Goal: Answer question/provide support: Share knowledge or assist other users

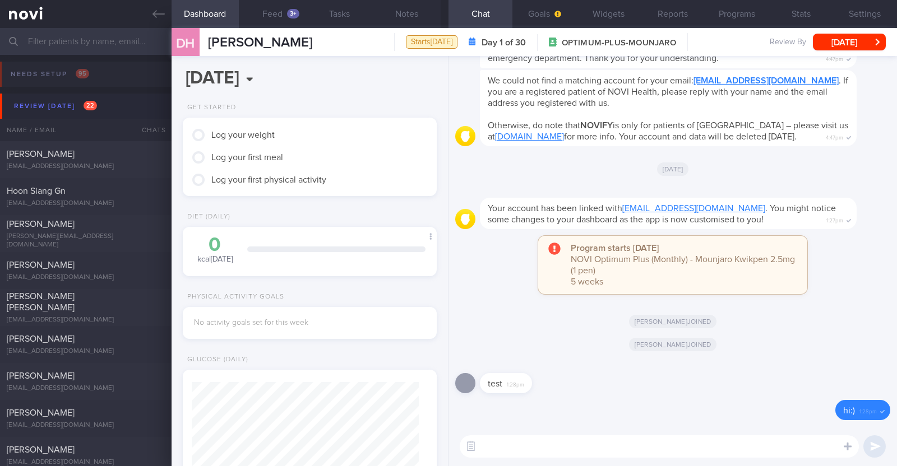
scroll to position [633, 0]
click at [622, 11] on button "Widgets" at bounding box center [609, 14] width 64 height 28
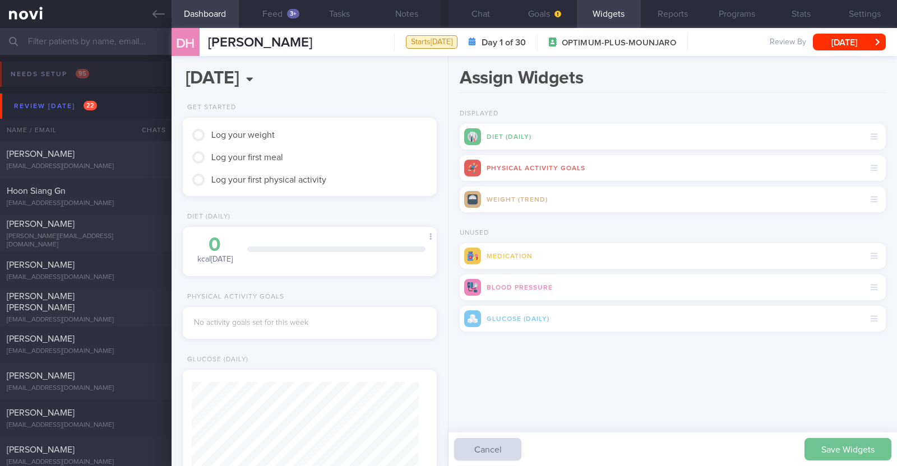
click at [851, 439] on button "Save Widgets" at bounding box center [847, 449] width 87 height 22
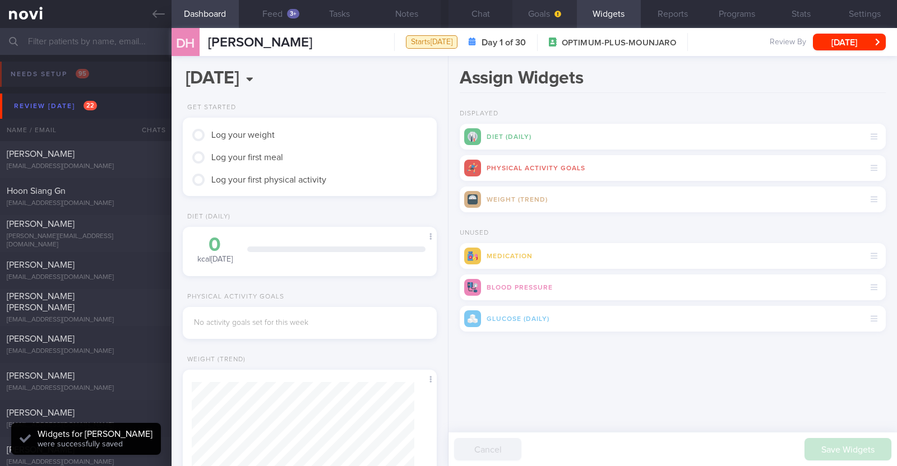
click at [547, 18] on button "Goals" at bounding box center [544, 14] width 64 height 28
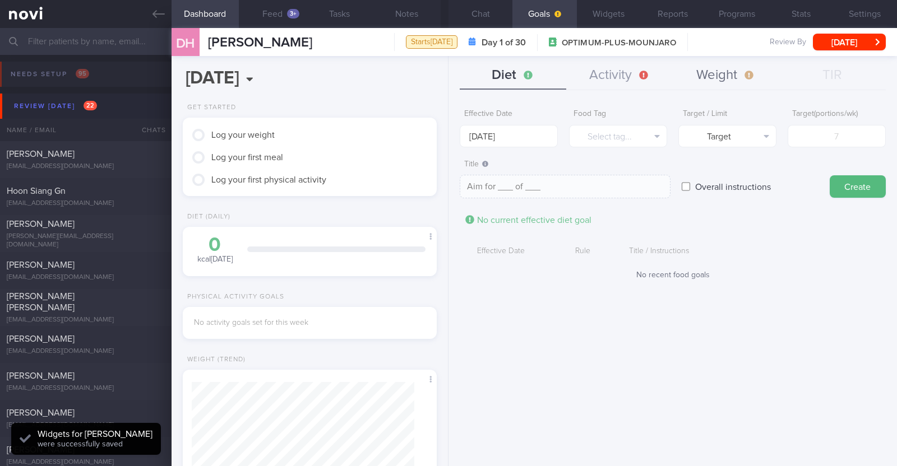
click at [706, 75] on button "Weight" at bounding box center [726, 76] width 106 height 28
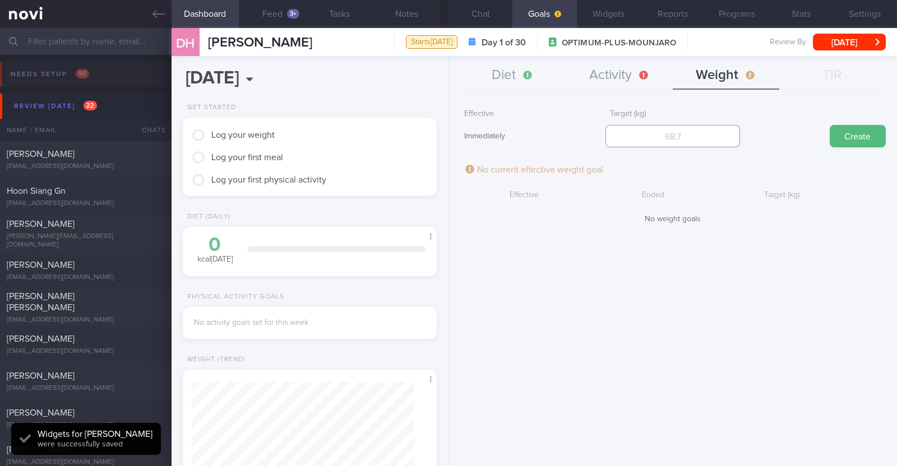
click at [670, 133] on input "number" at bounding box center [672, 136] width 135 height 22
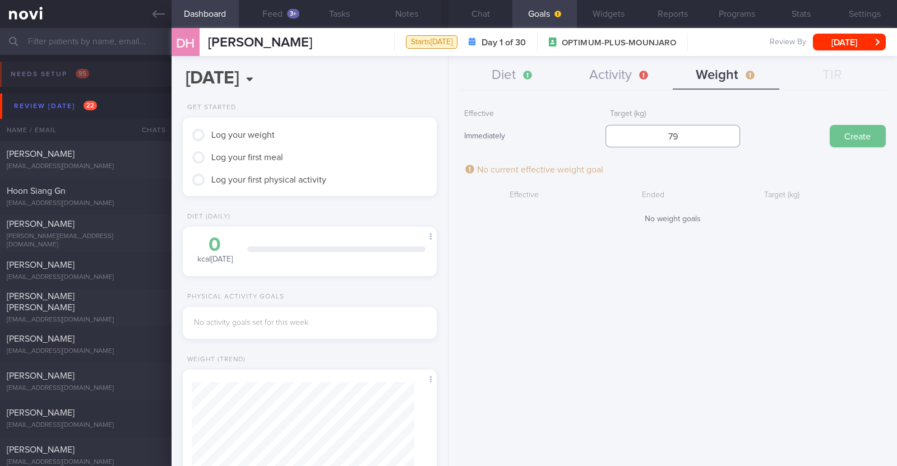
type input "79"
click at [858, 131] on button "Create" at bounding box center [858, 136] width 56 height 22
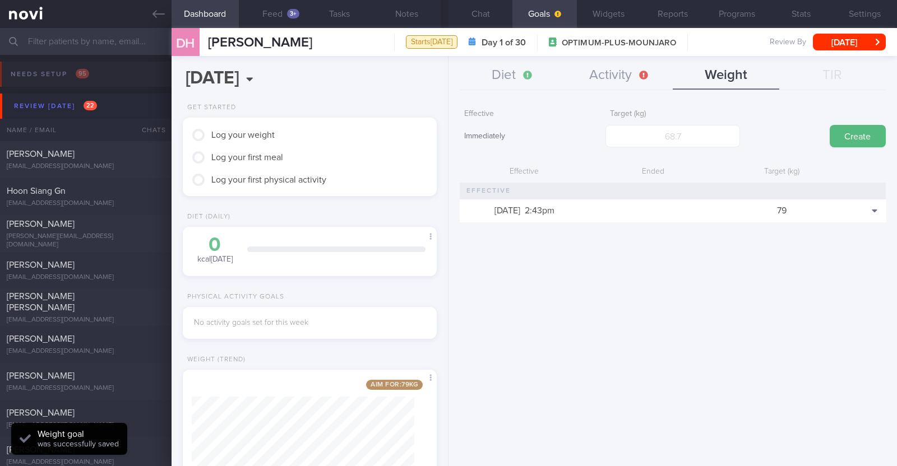
scroll to position [127, 223]
click at [617, 75] on button "Activity" at bounding box center [619, 76] width 106 height 28
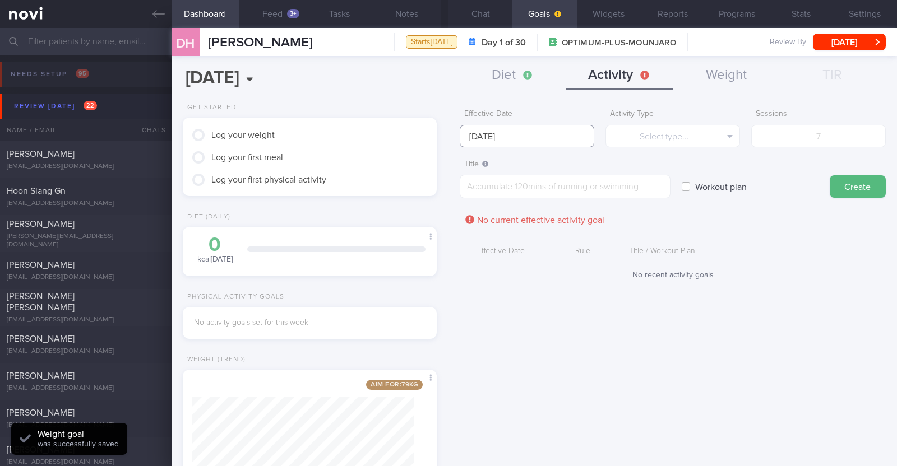
click at [532, 141] on input "[DATE]" at bounding box center [527, 136] width 135 height 22
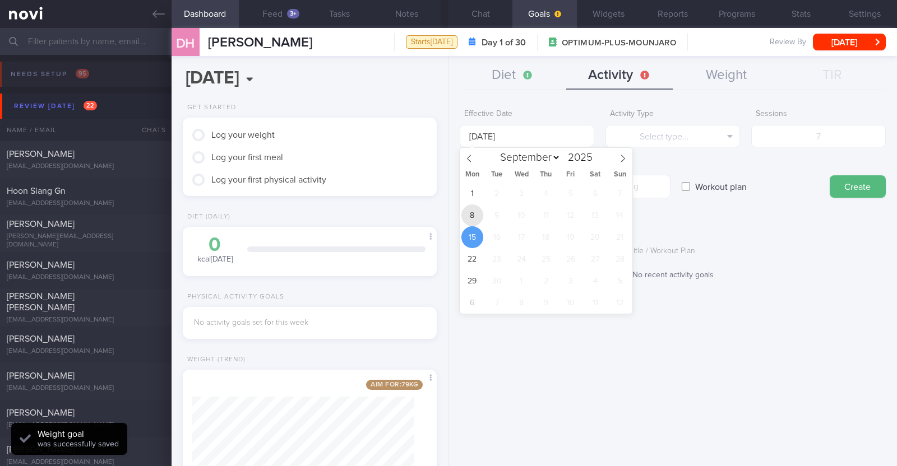
click at [474, 214] on span "8" at bounding box center [472, 216] width 22 height 22
type input "[DATE]"
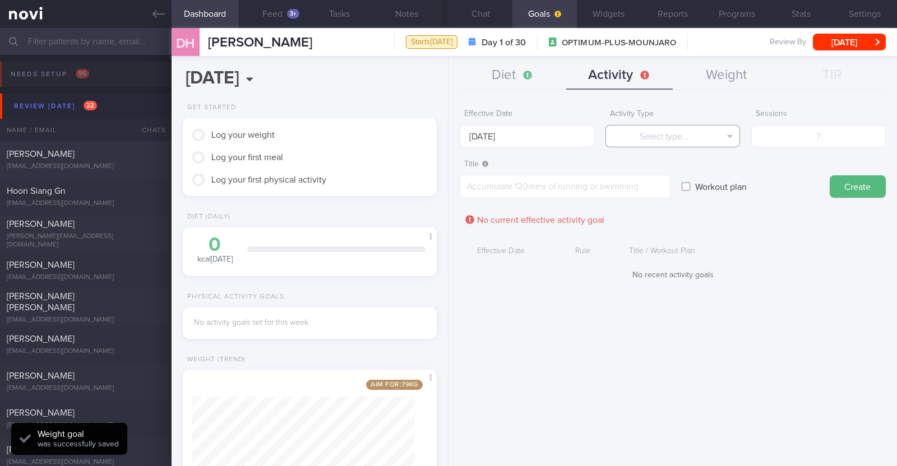
click at [630, 138] on button "Select type..." at bounding box center [672, 136] width 135 height 22
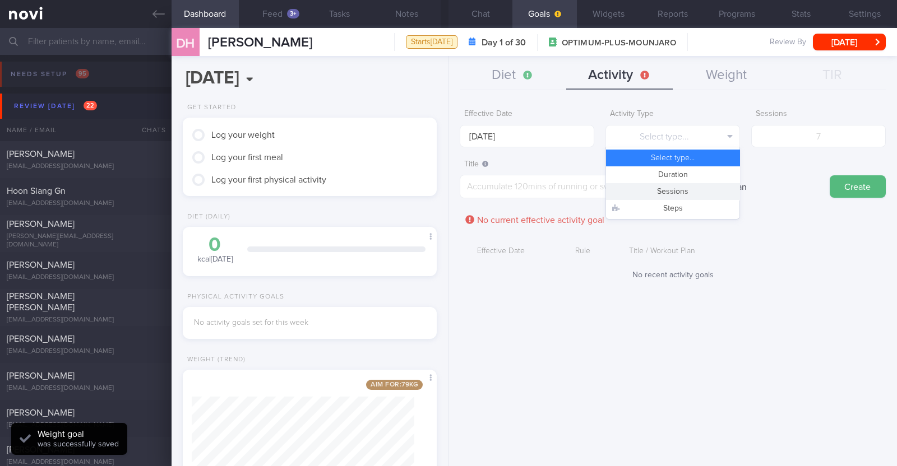
click at [675, 187] on button "Sessions" at bounding box center [672, 191] width 133 height 17
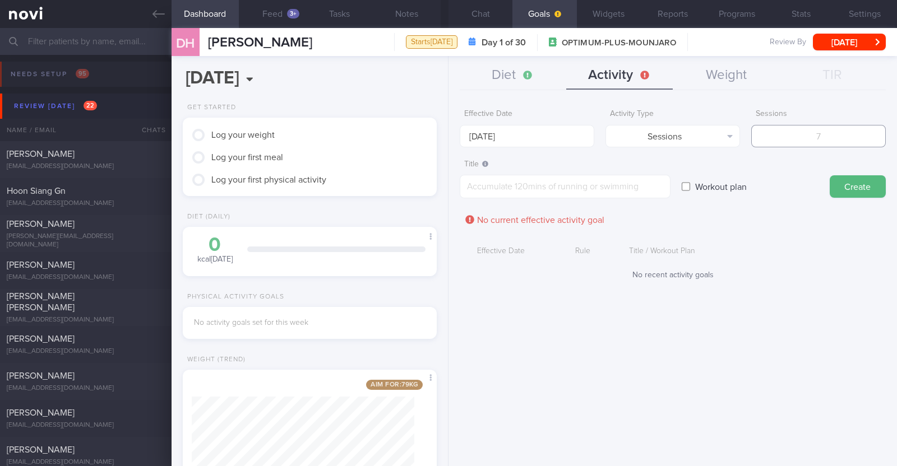
click at [778, 134] on input "number" at bounding box center [818, 136] width 135 height 22
type input "2"
click at [604, 189] on textarea at bounding box center [565, 187] width 211 height 24
paste textarea "Aim to do 2x strength training sessions per week. Body weight training - [Exerc…"
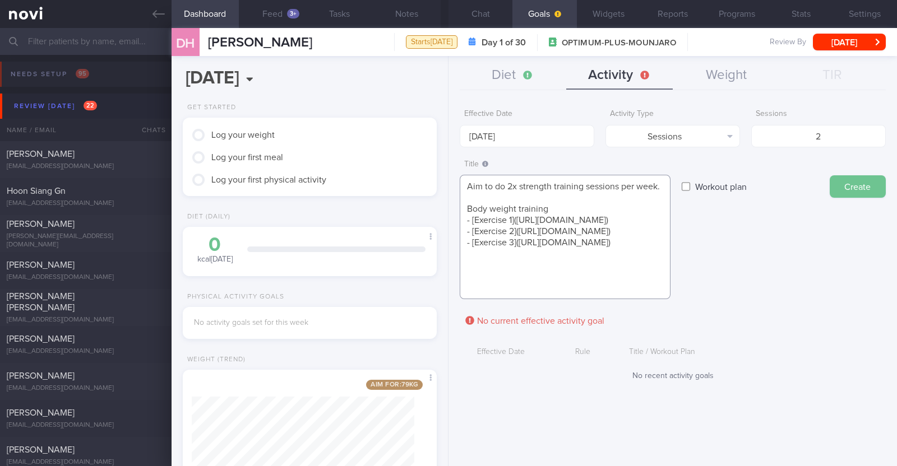
type textarea "Aim to do 2x strength training sessions per week. Body weight training - [Exerc…"
click at [873, 188] on button "Create" at bounding box center [858, 186] width 56 height 22
type input "[DATE]"
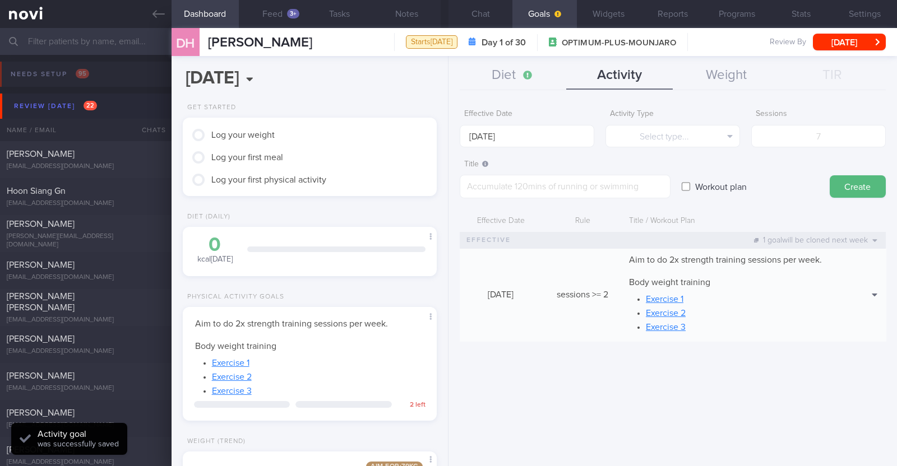
scroll to position [0, 0]
click at [516, 71] on button "Diet" at bounding box center [513, 76] width 106 height 28
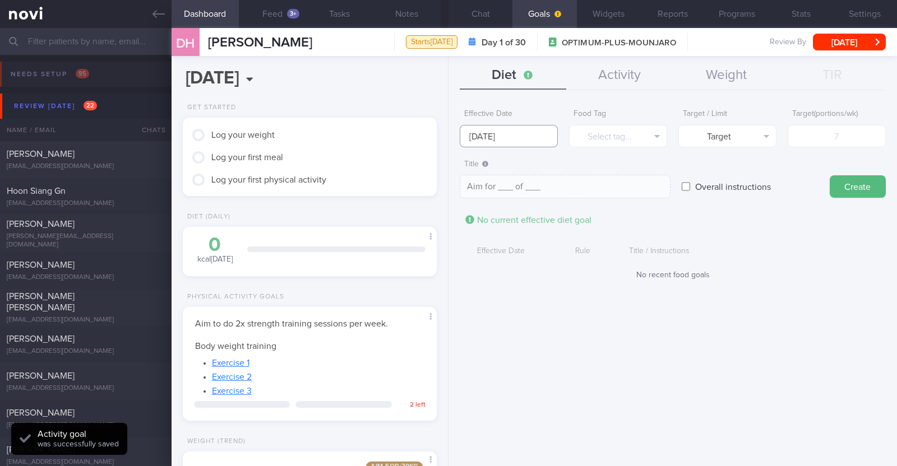
click at [507, 137] on input "[DATE]" at bounding box center [509, 136] width 98 height 22
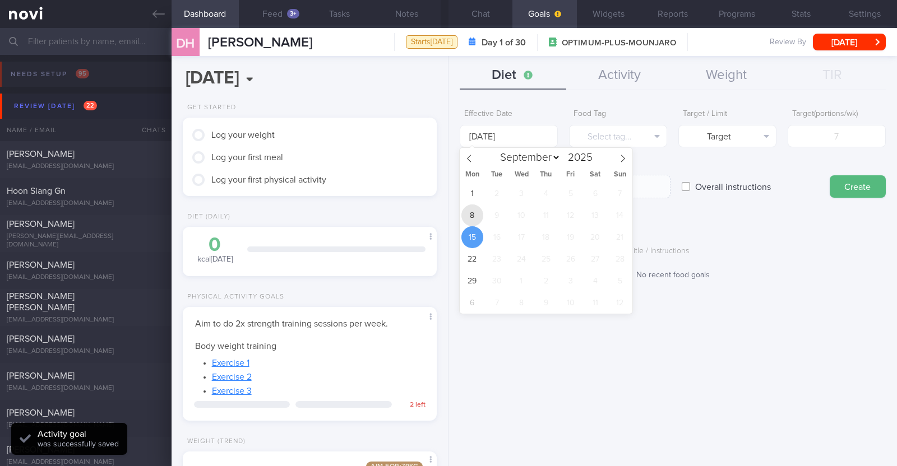
click at [476, 221] on span "8" at bounding box center [472, 216] width 22 height 22
type input "[DATE]"
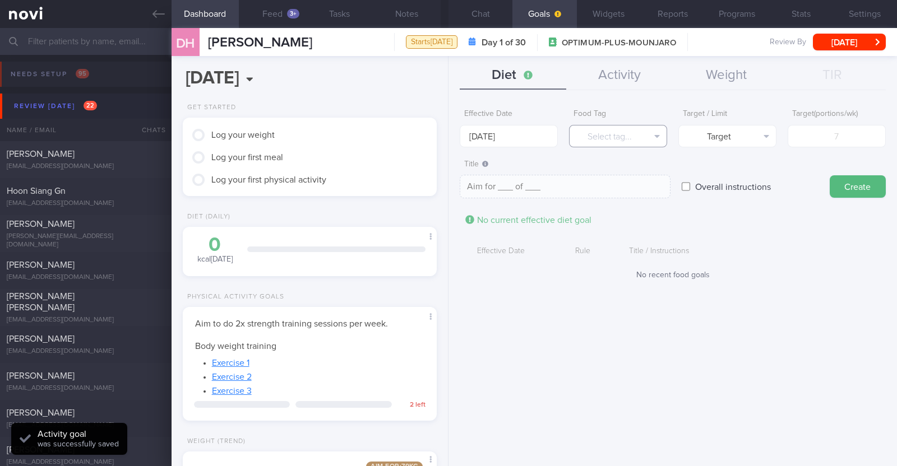
click at [594, 136] on button "Select tag..." at bounding box center [618, 136] width 98 height 22
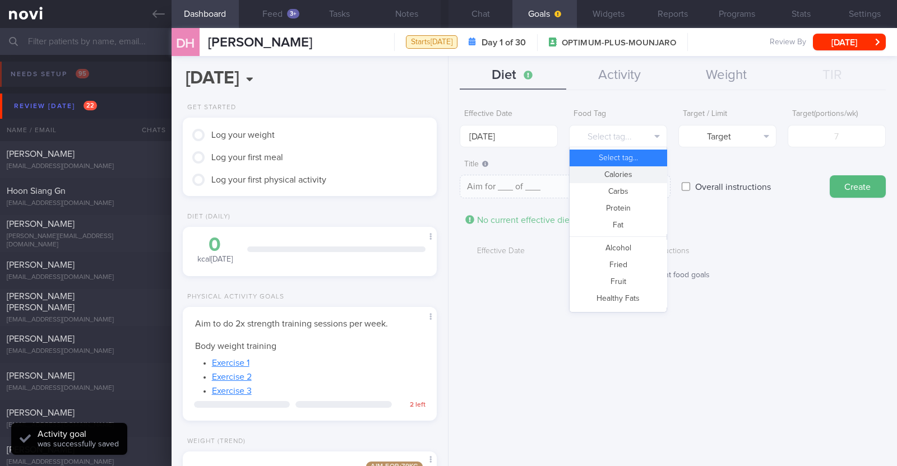
click at [605, 174] on button "Calories" at bounding box center [617, 174] width 97 height 17
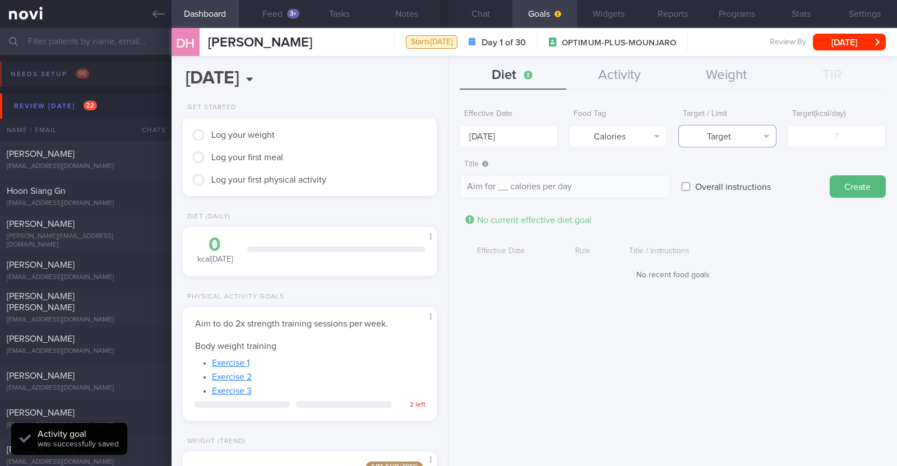
click at [712, 136] on button "Target" at bounding box center [727, 136] width 98 height 22
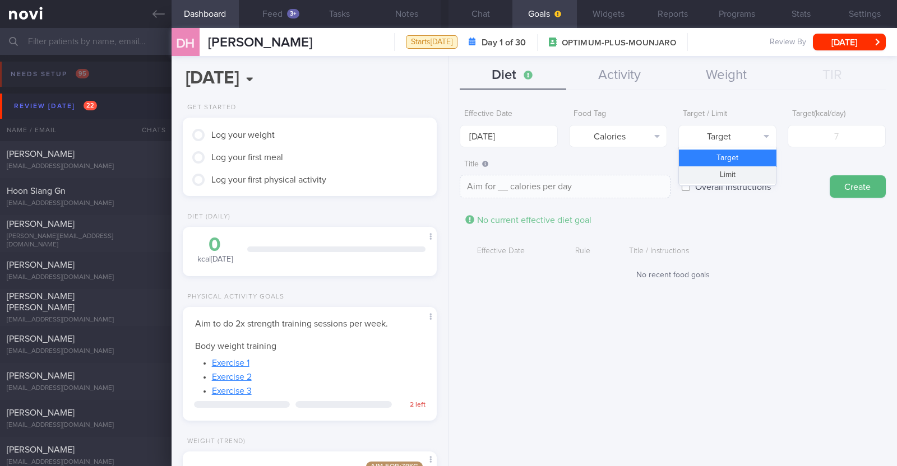
click at [710, 175] on button "Limit" at bounding box center [727, 174] width 97 height 17
type textarea "Keep to __ calories per day"
click at [817, 138] on input "number" at bounding box center [837, 136] width 98 height 22
type input "1"
type textarea "Keep to 1 calories per day"
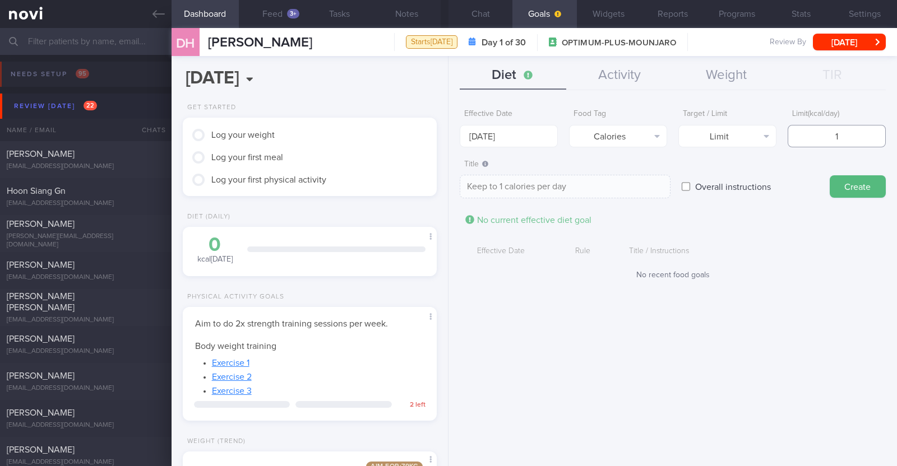
type input "13"
type textarea "Keep to 13 calories per day"
type input "130"
type textarea "Keep to 130 calories per day"
type input "1300"
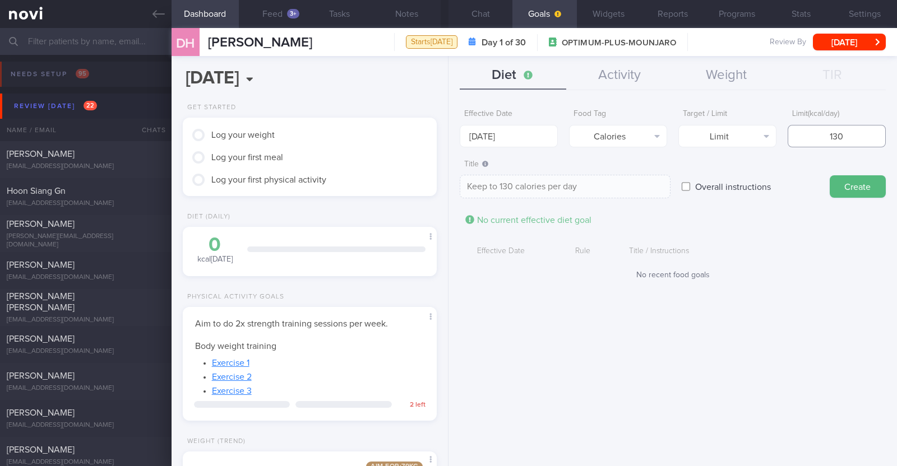
type textarea "Keep to 1300 calories per day"
type input "1300"
click at [847, 183] on button "Create" at bounding box center [858, 186] width 56 height 22
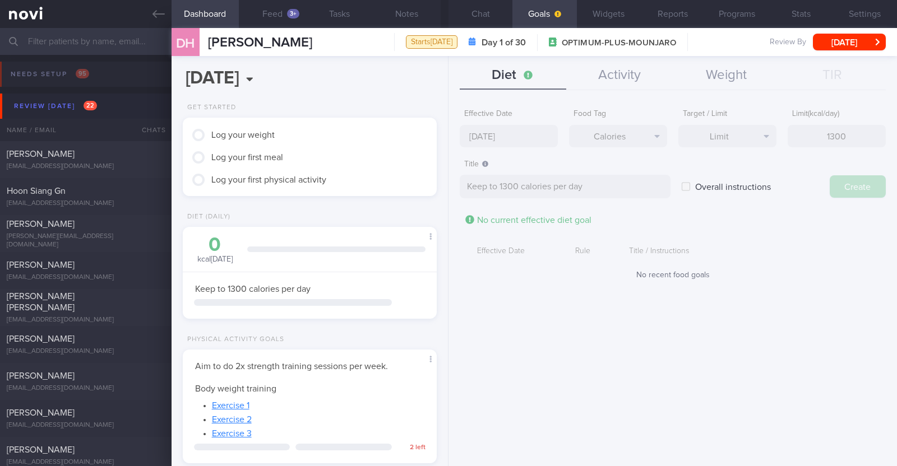
type input "[DATE]"
type textarea "Aim for ___ of ___"
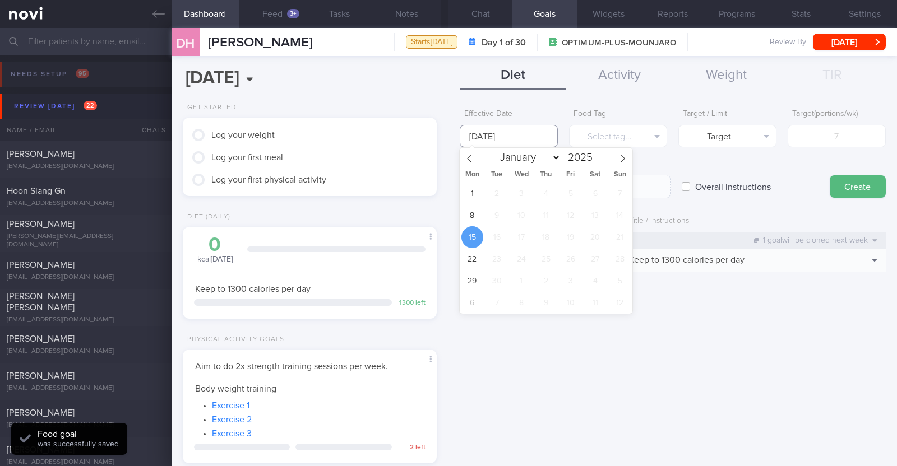
click at [525, 128] on input "[DATE]" at bounding box center [509, 136] width 98 height 22
click at [476, 212] on span "8" at bounding box center [472, 216] width 22 height 22
type input "[DATE]"
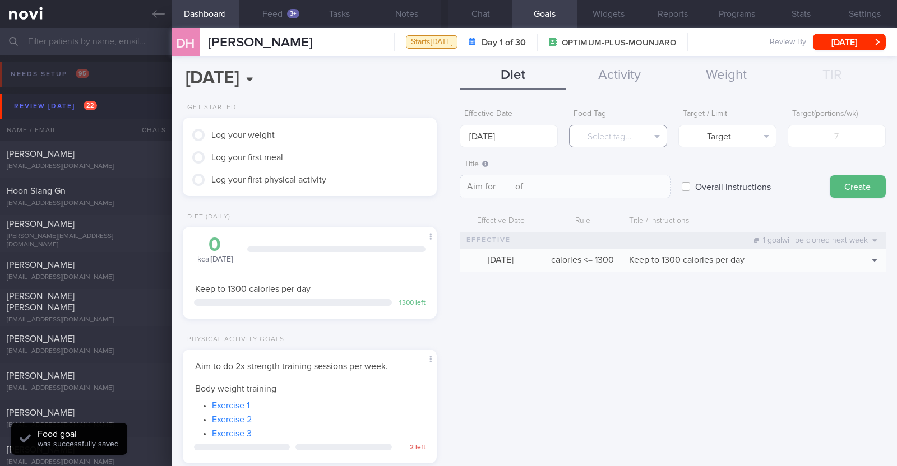
click at [596, 137] on button "Select tag..." at bounding box center [618, 136] width 98 height 22
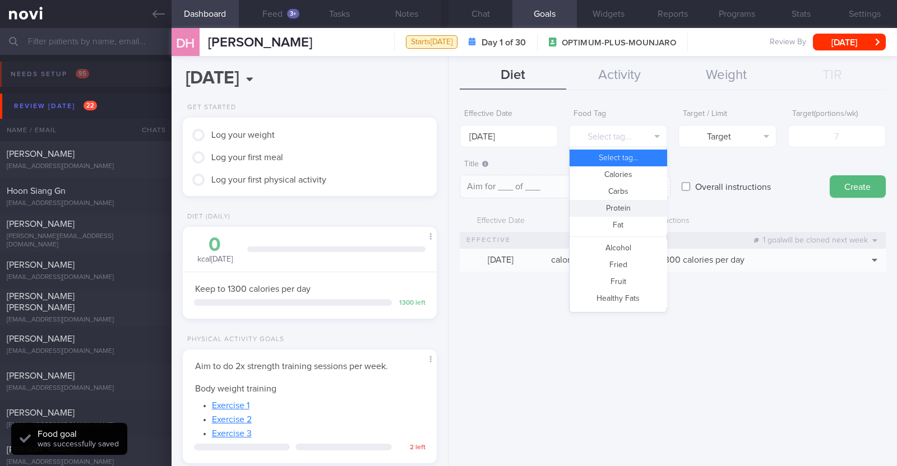
click at [617, 203] on button "Protein" at bounding box center [617, 208] width 97 height 17
type textarea "Aim for __g of protein per day"
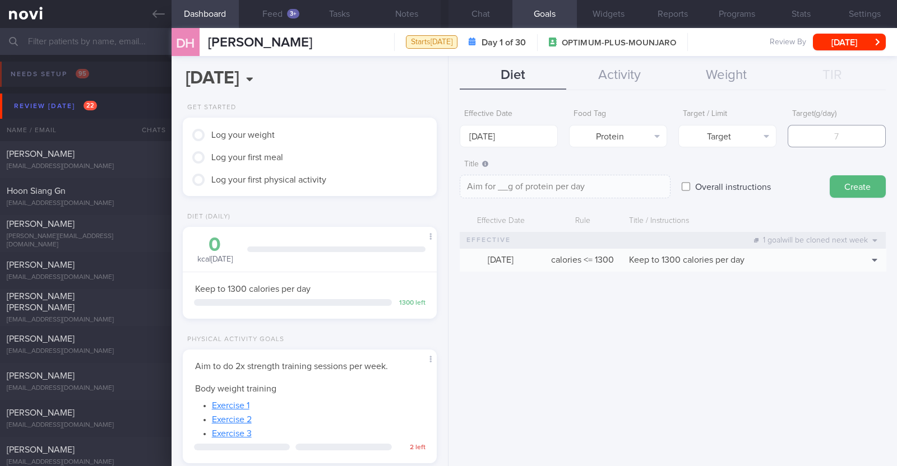
click at [844, 131] on input "number" at bounding box center [837, 136] width 98 height 22
type input "7"
type textarea "Aim for 7g of protein per day"
type input "75"
type textarea "Aim for 75g of protein per day"
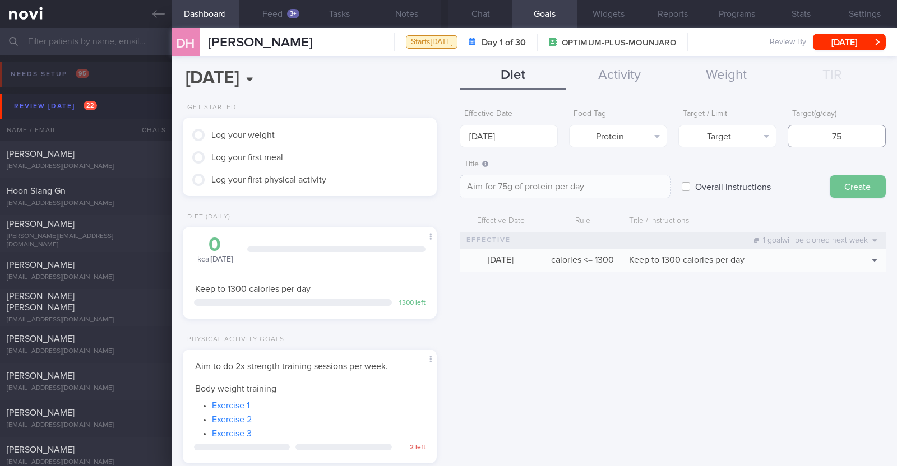
type input "75"
click at [851, 186] on button "Create" at bounding box center [858, 186] width 56 height 22
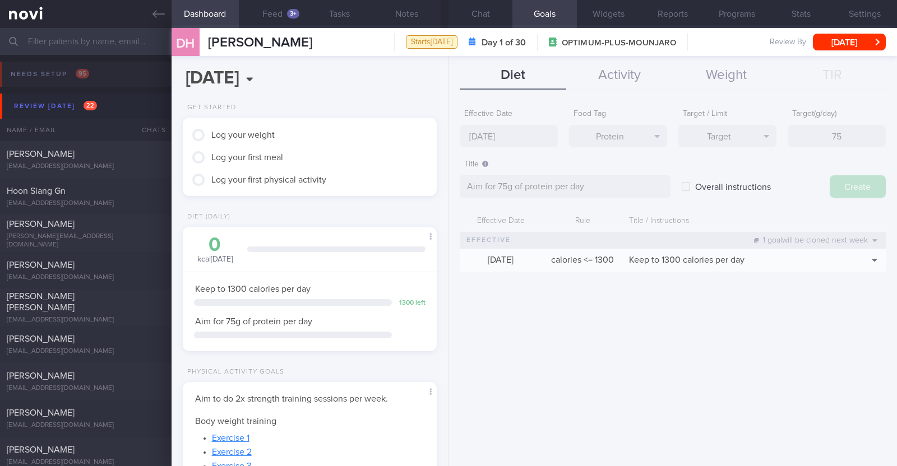
type input "[DATE]"
type textarea "Aim for ___ of ___"
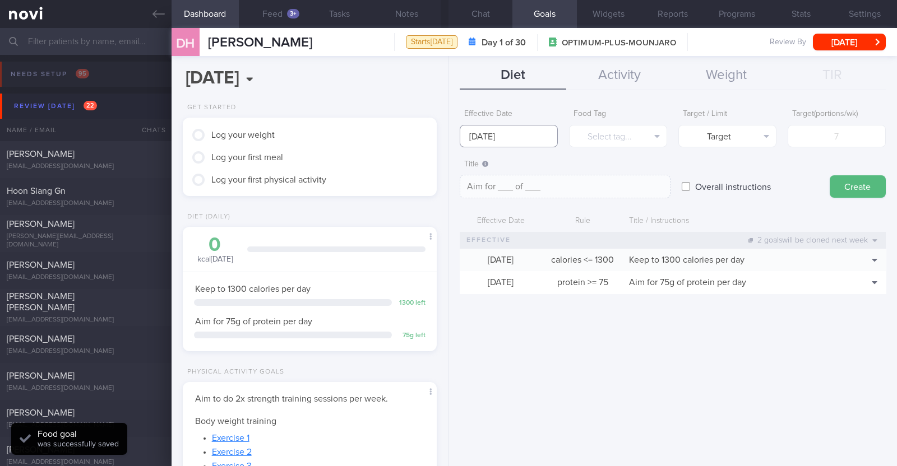
click at [521, 135] on input "[DATE]" at bounding box center [509, 136] width 98 height 22
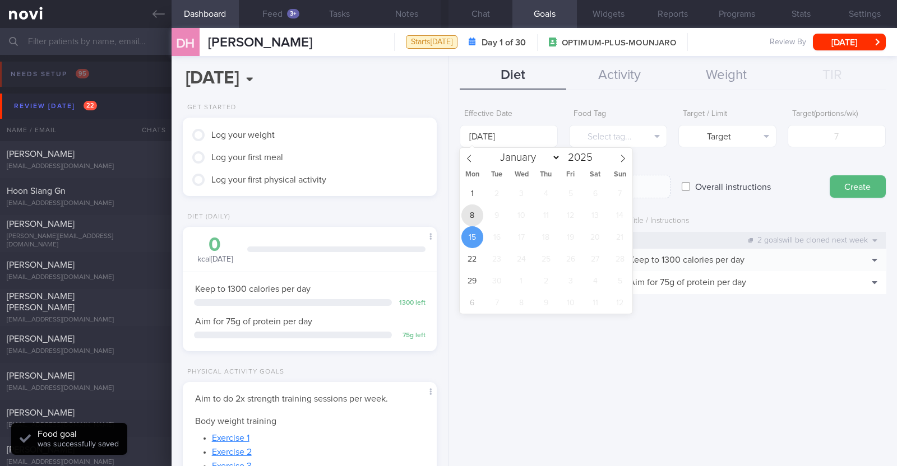
click at [471, 211] on span "8" at bounding box center [472, 216] width 22 height 22
type input "[DATE]"
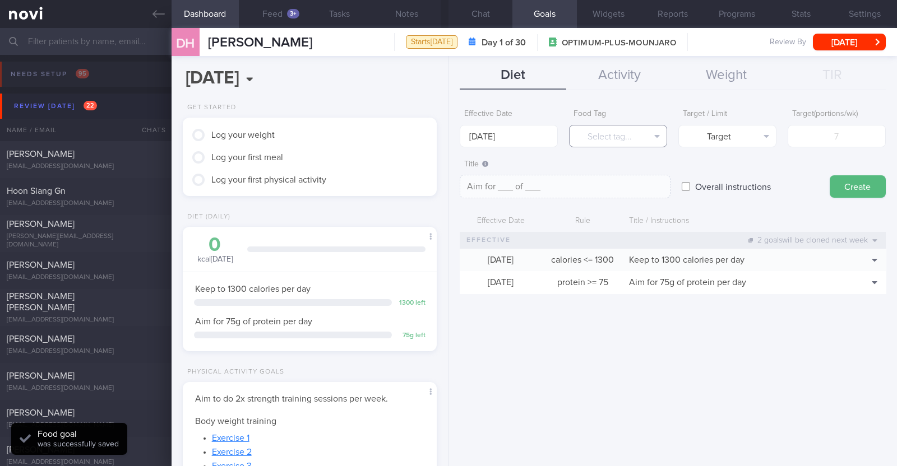
click at [595, 136] on button "Select tag..." at bounding box center [618, 136] width 98 height 22
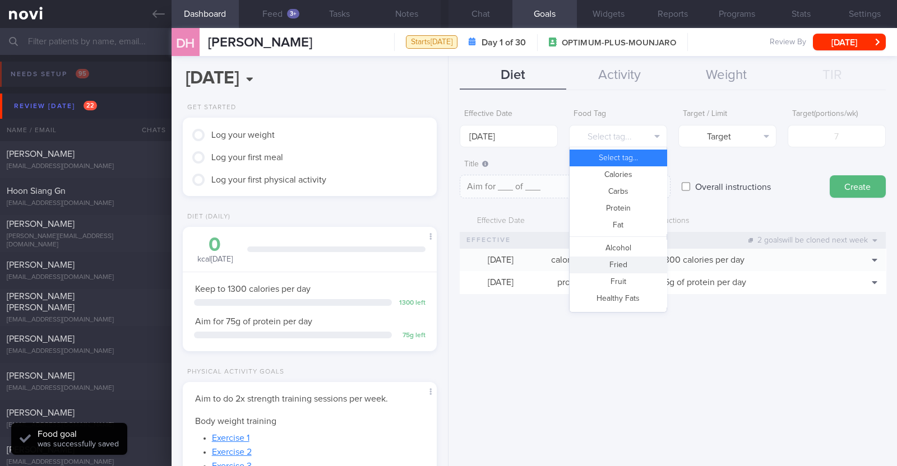
click at [625, 257] on button "Fried" at bounding box center [617, 265] width 97 height 17
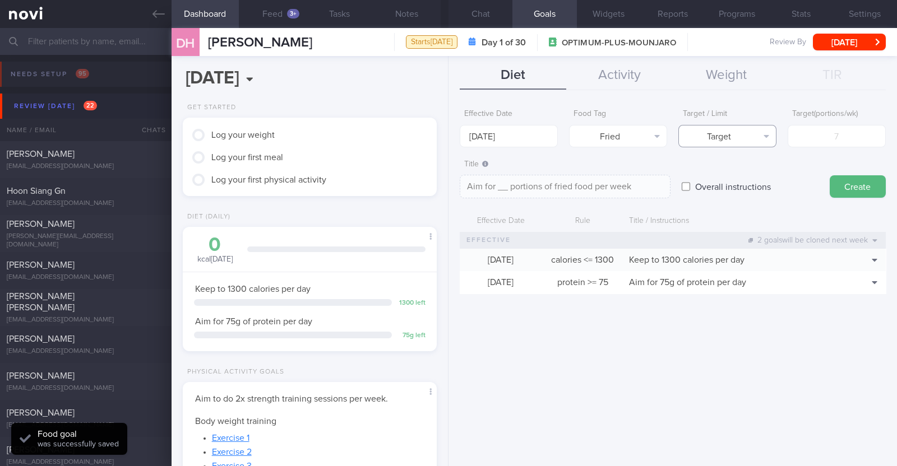
click at [727, 127] on button "Target" at bounding box center [727, 136] width 98 height 22
click at [733, 172] on button "Limit" at bounding box center [727, 174] width 97 height 17
type textarea "Keep to __ portions of fried food per week"
click at [814, 141] on input "number" at bounding box center [837, 136] width 98 height 22
type input "2"
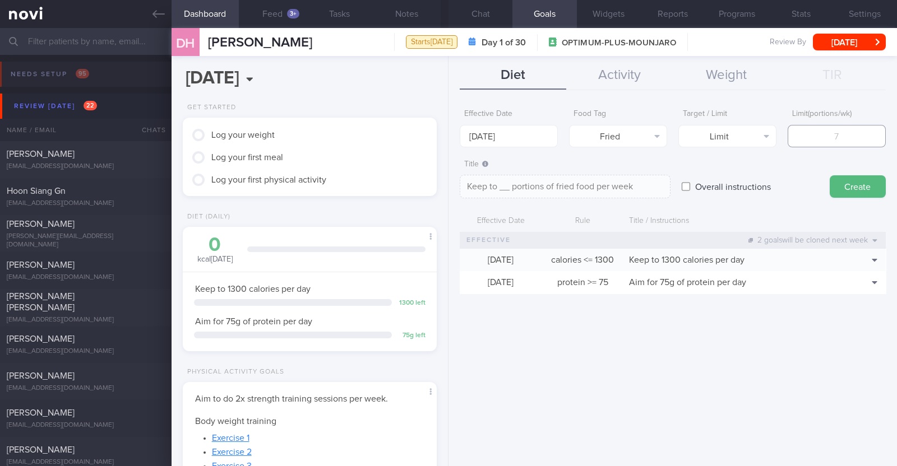
type textarea "Keep to 2 portions of fried food per week"
type input "2"
click at [841, 185] on button "Create" at bounding box center [858, 186] width 56 height 22
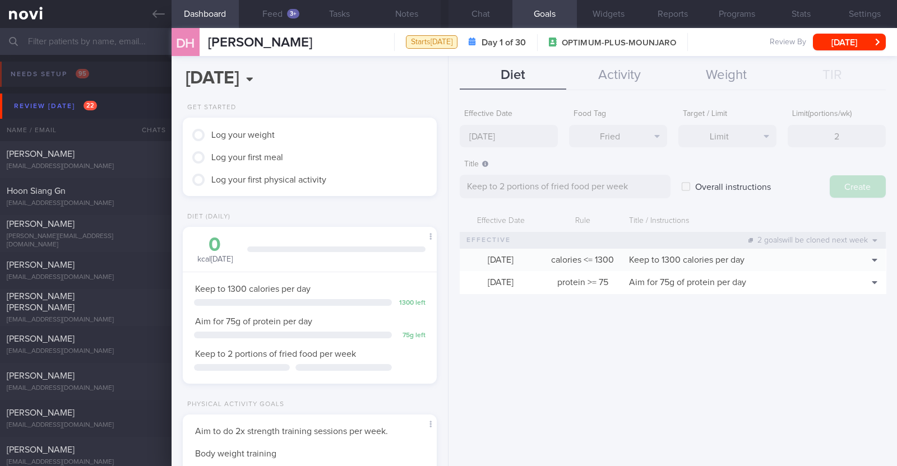
type input "[DATE]"
type textarea "Aim for ___ of ___"
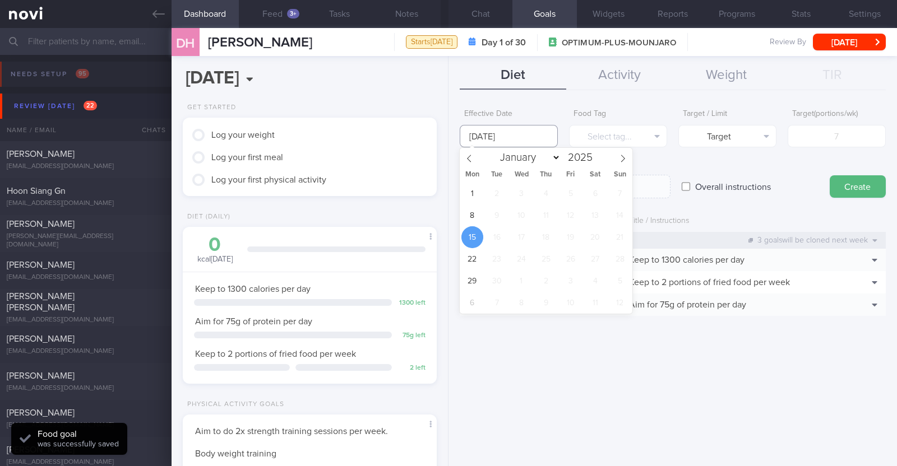
click at [526, 140] on input "[DATE]" at bounding box center [509, 136] width 98 height 22
click at [477, 216] on span "8" at bounding box center [472, 216] width 22 height 22
type input "[DATE]"
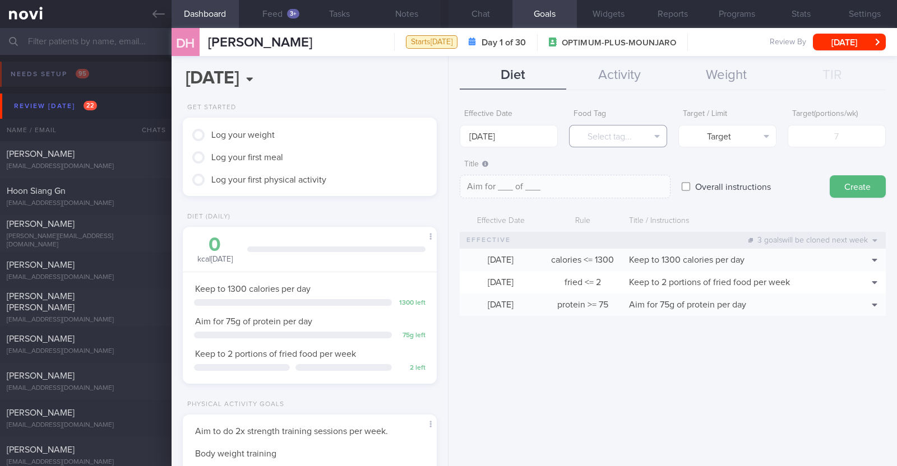
click at [621, 136] on button "Select tag..." at bounding box center [618, 136] width 98 height 22
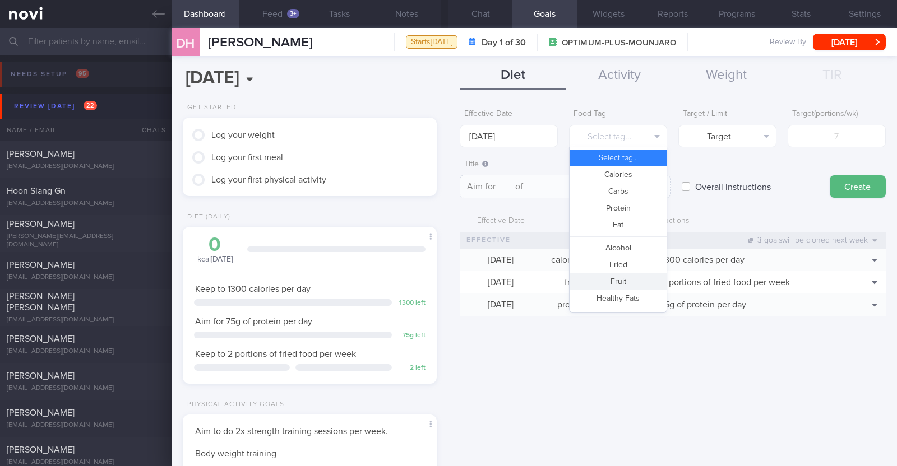
click at [620, 276] on button "Fruit" at bounding box center [617, 282] width 97 height 17
type textarea "Aim for __ portions of fruits per week"
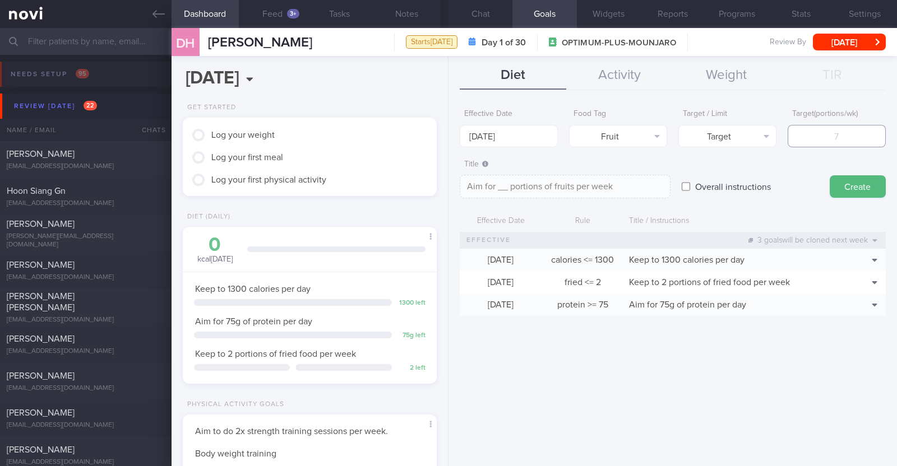
click at [825, 142] on input "number" at bounding box center [837, 136] width 98 height 22
type input "1"
type textarea "Aim for 1 portions of fruits per week"
type input "14"
type textarea "Aim for 14 portions of fruits per week"
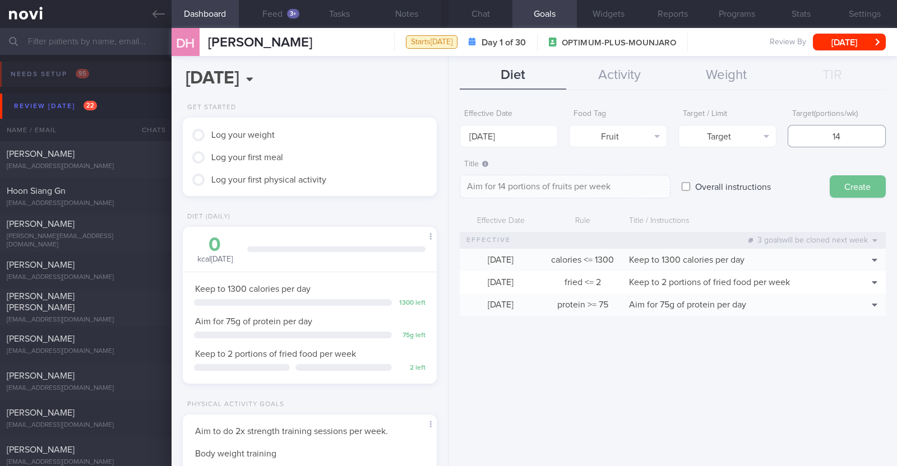
type input "14"
click at [849, 181] on button "Create" at bounding box center [858, 186] width 56 height 22
type input "[DATE]"
type textarea "Aim for ___ of ___"
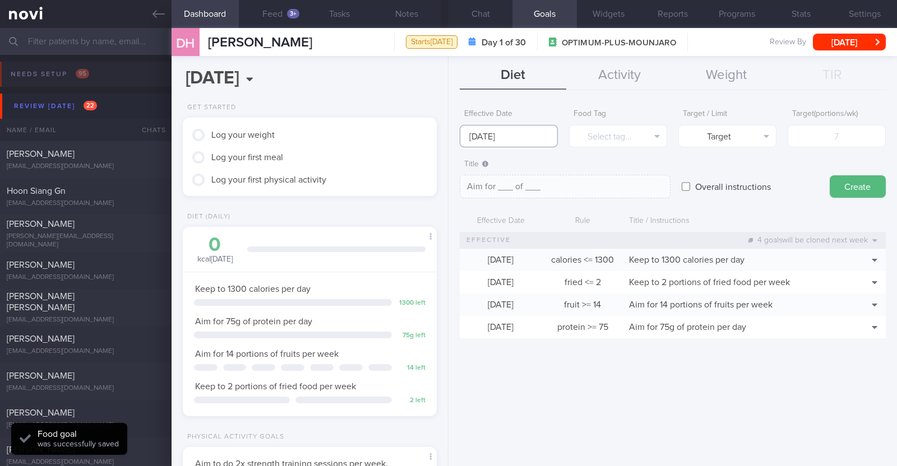
click at [496, 130] on input "[DATE]" at bounding box center [509, 136] width 98 height 22
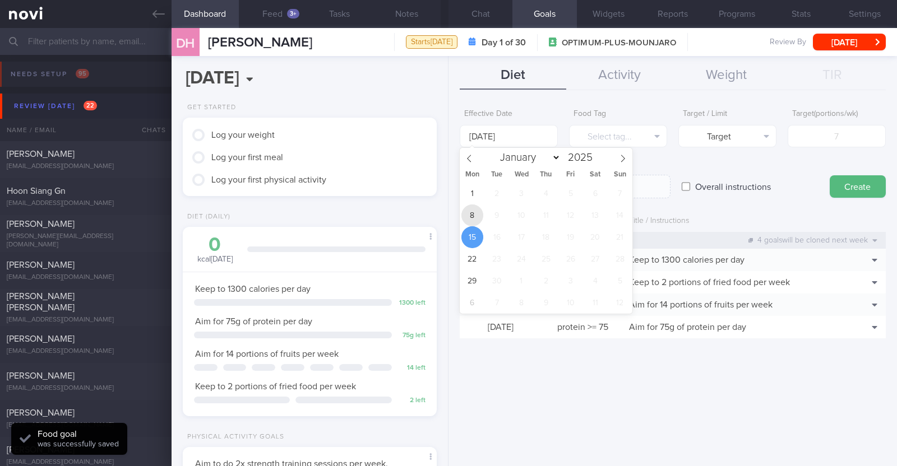
click at [471, 213] on span "8" at bounding box center [472, 216] width 22 height 22
type input "[DATE]"
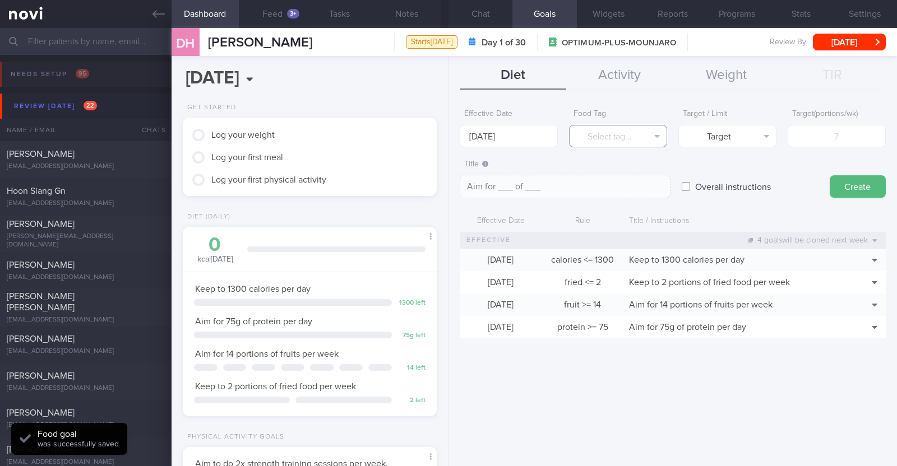
click at [581, 132] on button "Select tag..." at bounding box center [618, 136] width 98 height 22
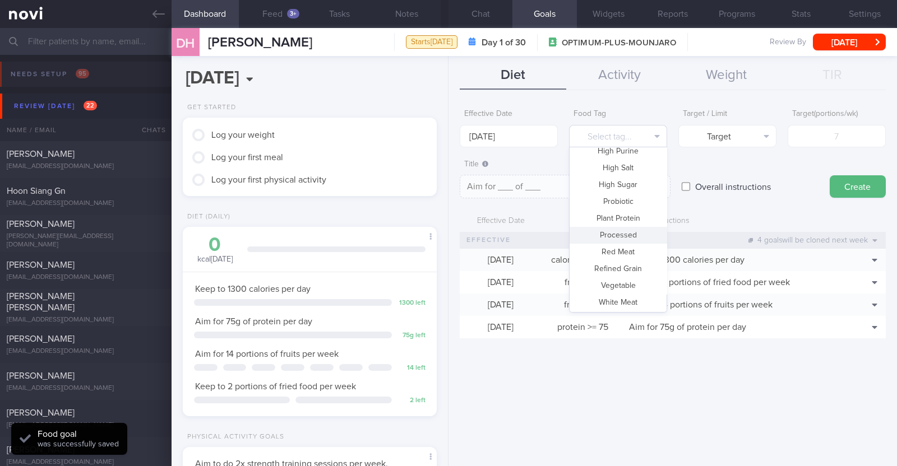
scroll to position [334, 0]
click at [640, 270] on button "Vegetable" at bounding box center [617, 268] width 97 height 17
type textarea "Aim for __ portions of vegetables per week"
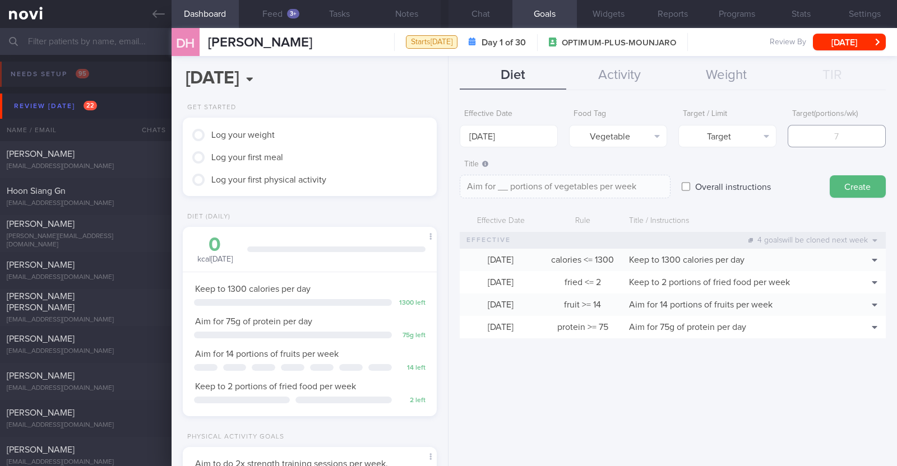
click at [867, 143] on input "number" at bounding box center [837, 136] width 98 height 22
type input "1"
type textarea "Aim for 1 portions of vegetables per week"
type input "14"
type textarea "Aim for 14 portions of vegetables per week"
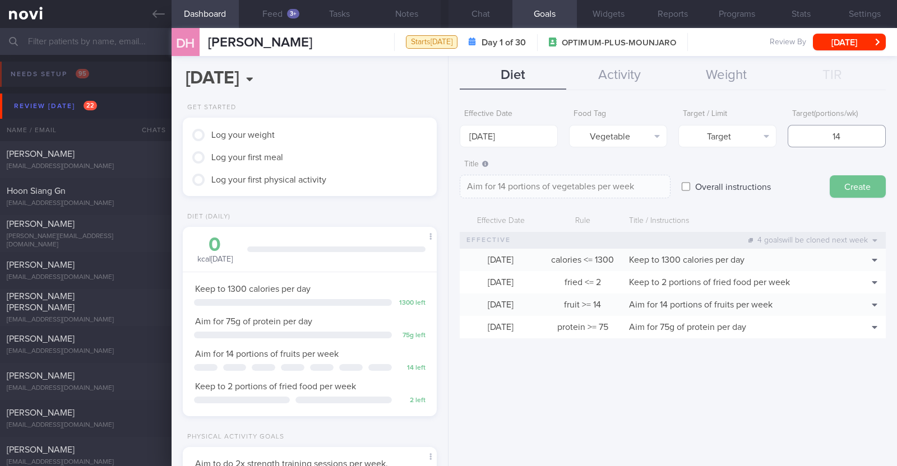
type input "14"
click at [855, 186] on button "Create" at bounding box center [858, 186] width 56 height 22
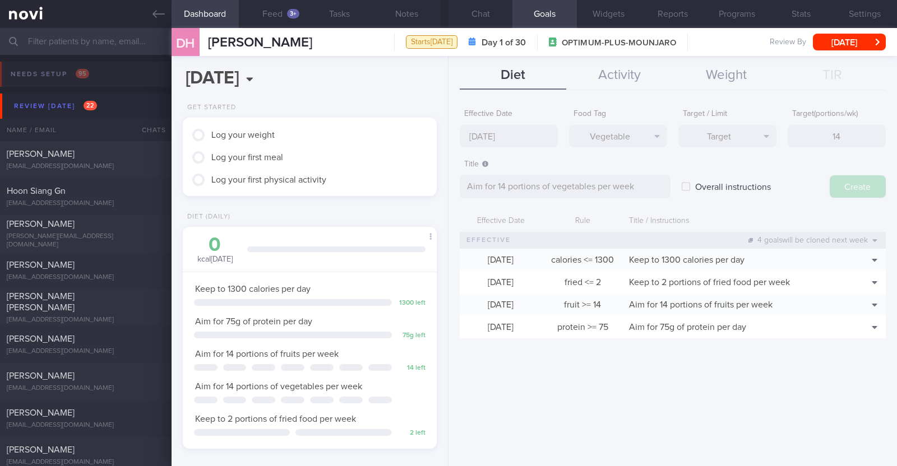
type input "[DATE]"
type textarea "Aim for ___ of ___"
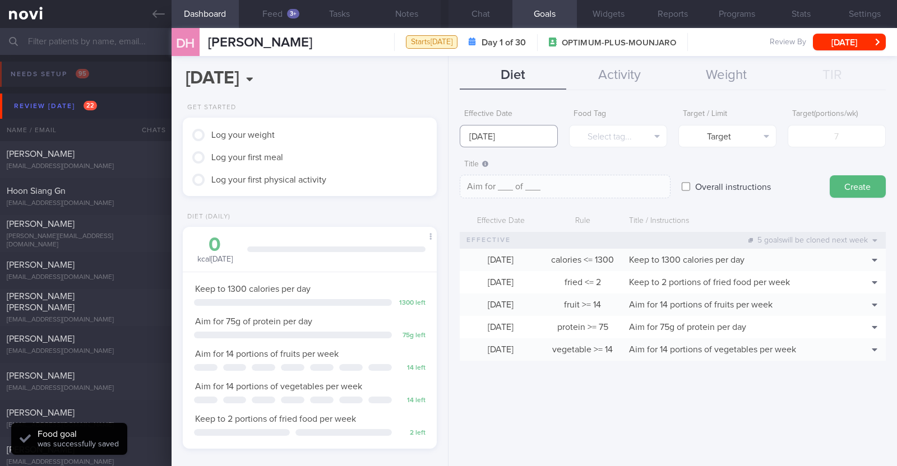
click at [493, 130] on input "[DATE]" at bounding box center [509, 136] width 98 height 22
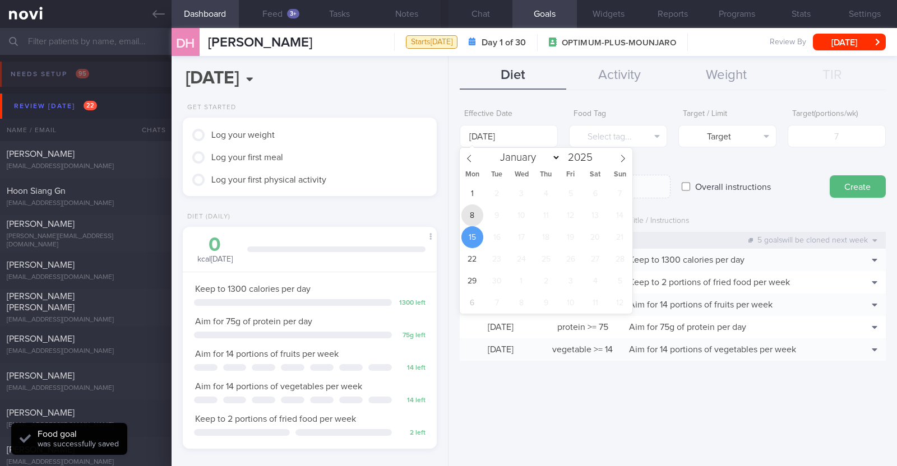
click at [470, 211] on span "8" at bounding box center [472, 216] width 22 height 22
type input "[DATE]"
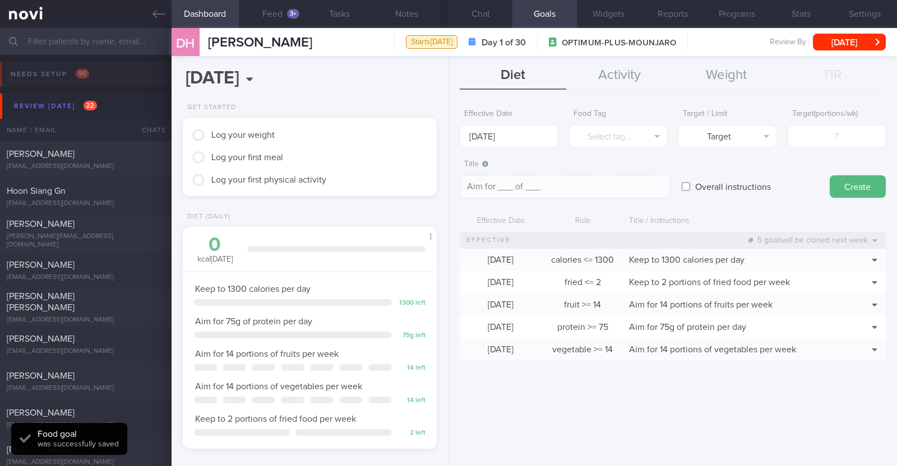
click at [693, 191] on label "Overall instructions" at bounding box center [732, 186] width 87 height 22
click at [690, 191] on input "Overall instructions" at bounding box center [686, 186] width 8 height 22
checkbox input "true"
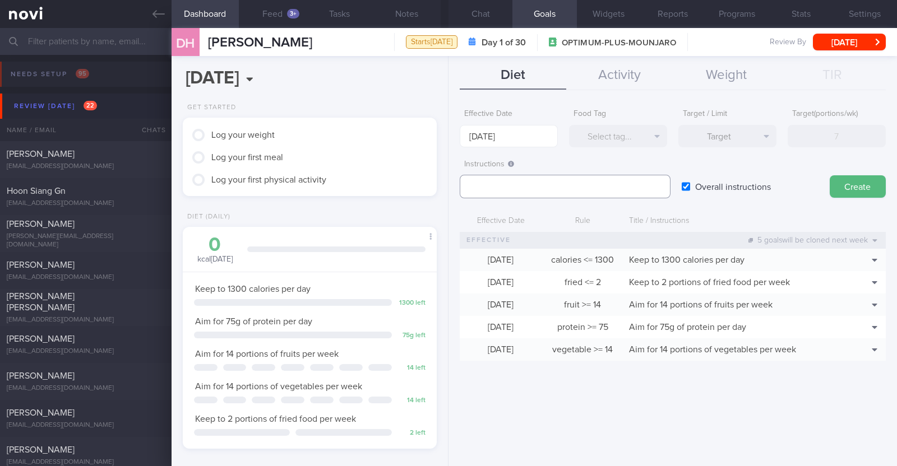
click at [512, 177] on textarea at bounding box center [565, 187] width 211 height 24
paste textarea "Aim to consume xxL of fluids per day (Choose water first)"
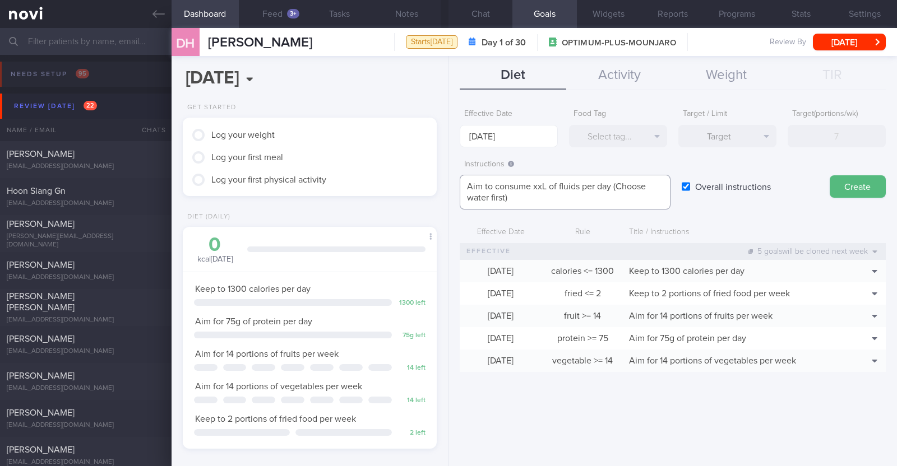
click at [542, 188] on textarea "Aim to consume xxL of fluids per day (Choose water first)" at bounding box center [565, 192] width 211 height 35
paste textarea "2.2-2.6L"
type textarea "Aim to consume 2.2-2.6L of fluids per day (Choose water first)"
click at [843, 182] on button "Create" at bounding box center [858, 186] width 56 height 22
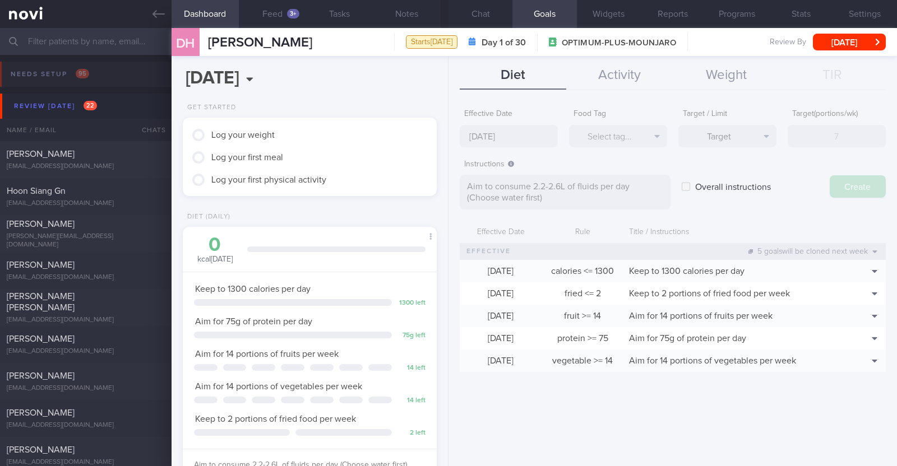
type input "[DATE]"
type textarea "Aim for ___ of ___"
checkbox input "false"
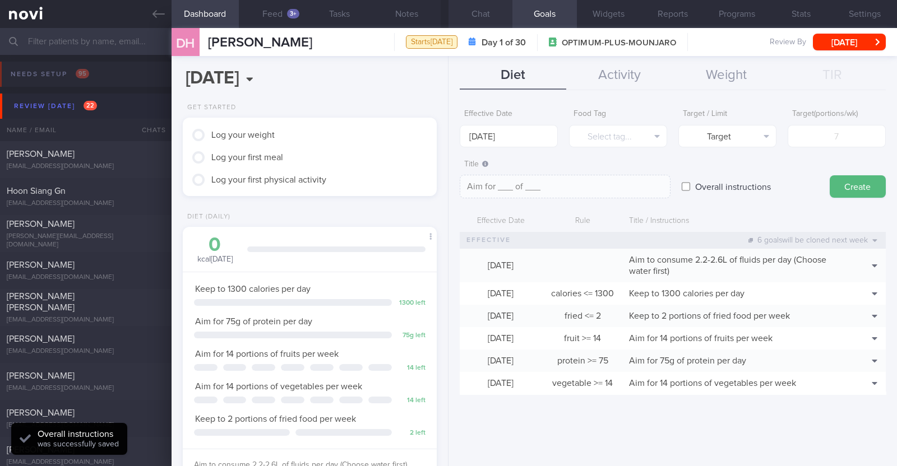
click at [501, 15] on button "Chat" at bounding box center [480, 14] width 64 height 28
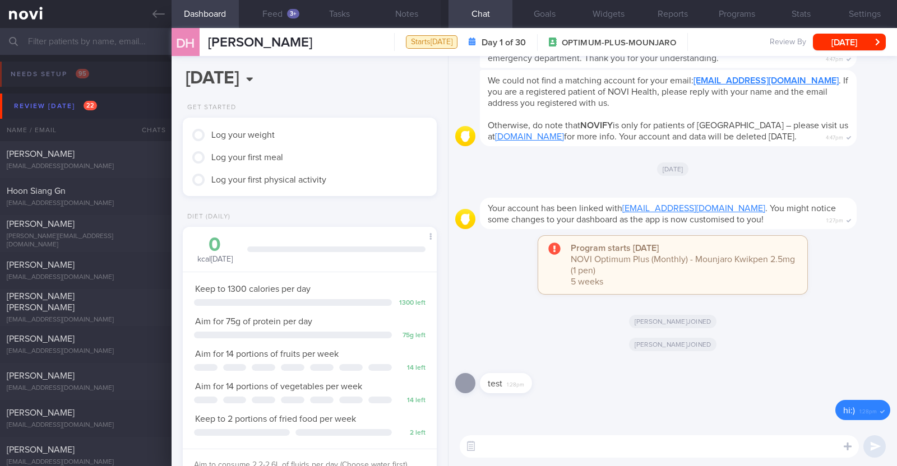
click at [525, 445] on textarea at bounding box center [659, 447] width 399 height 22
paste textarea "Lo [ipsumdo’s amet]! Cons ad Elitseddo, eiu temporinc. Ut lab etdo magnaal eni …"
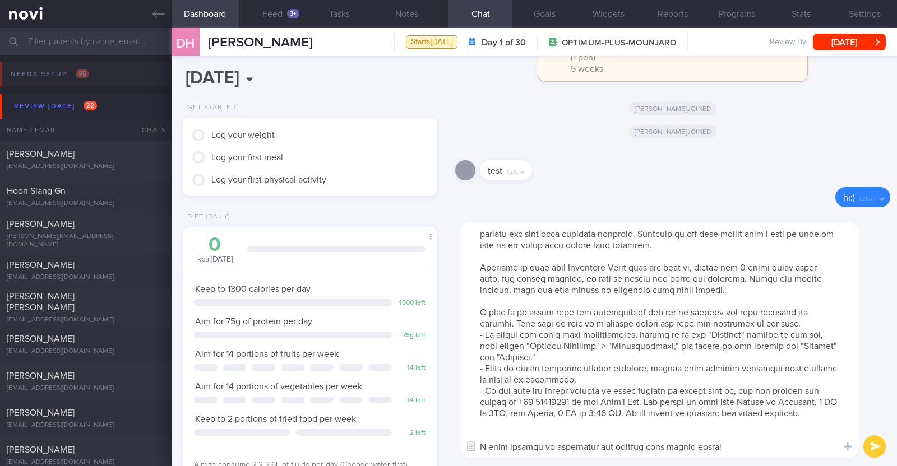
scroll to position [33, 0]
click at [512, 429] on textarea at bounding box center [659, 340] width 399 height 235
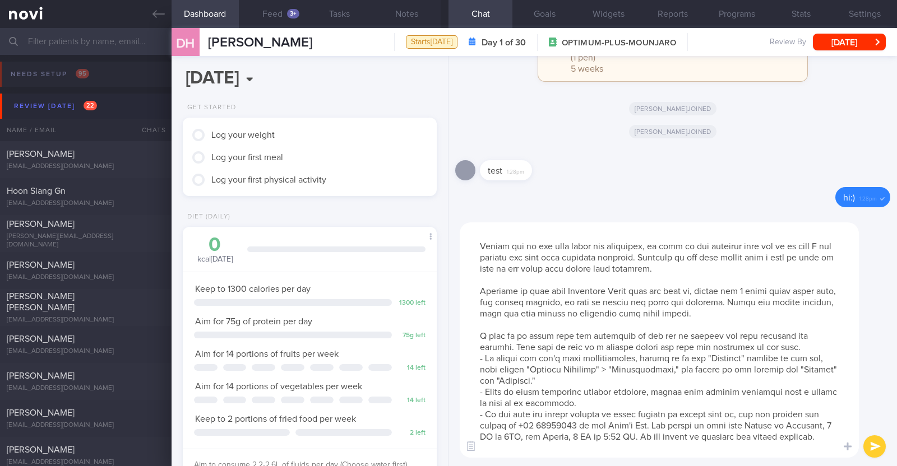
scroll to position [0, 0]
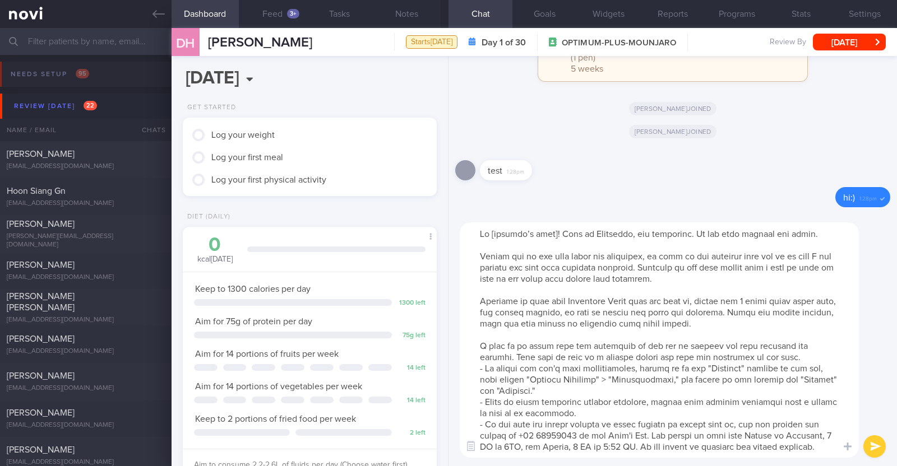
drag, startPoint x: 473, startPoint y: 303, endPoint x: 791, endPoint y: 334, distance: 319.9
click at [791, 334] on textarea at bounding box center [659, 340] width 399 height 235
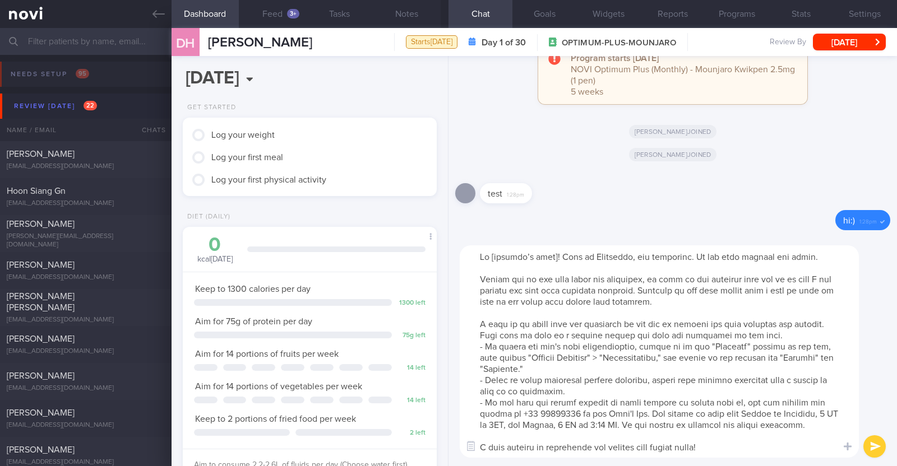
click at [551, 257] on textarea at bounding box center [659, 352] width 399 height 212
type textarea "Hi [PERSON_NAME]! This is [PERSON_NAME], the dietitian. It was nice meeting you…"
click at [874, 449] on button "submit" at bounding box center [874, 447] width 22 height 22
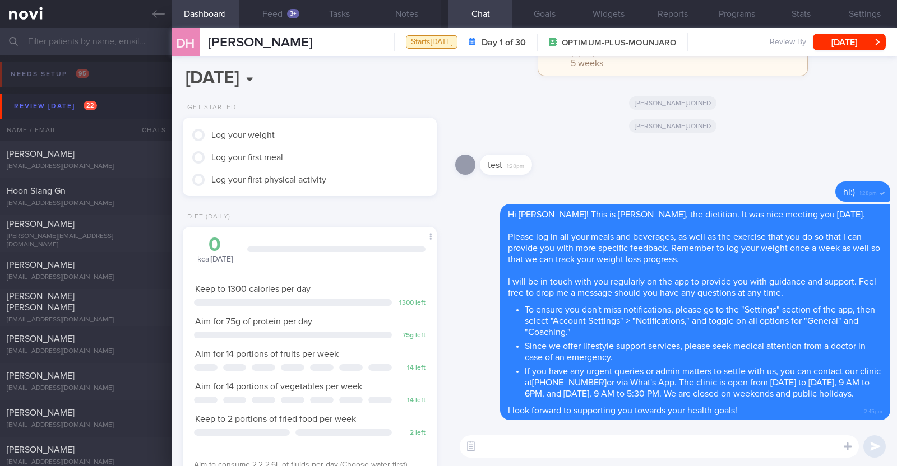
paste textarea "Here is a summary of what we discussed: Basics of [MEDICAL_DATA] - Diet: A well…"
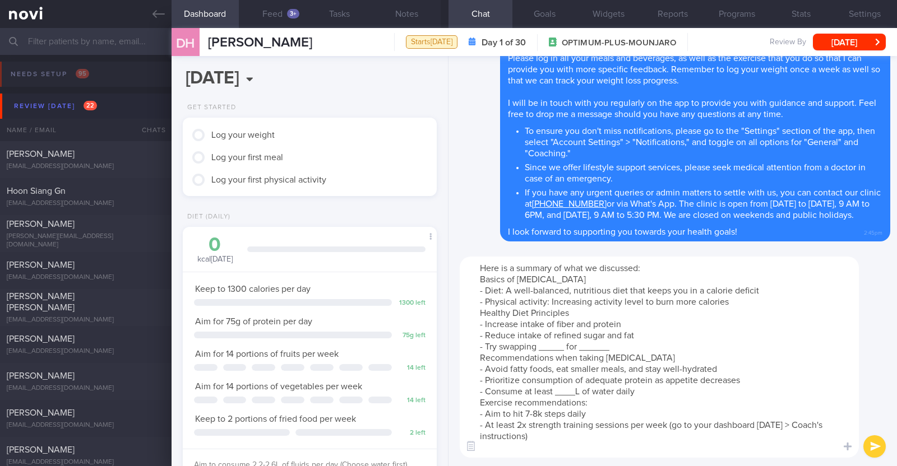
click at [709, 322] on textarea "Here is a summary of what we discussed: Basics of [MEDICAL_DATA] - Diet: A well…" at bounding box center [659, 357] width 399 height 201
click at [743, 296] on textarea "Here is a summary of what we discussed: Basics of [MEDICAL_DATA] - Diet: A well…" at bounding box center [659, 357] width 399 height 201
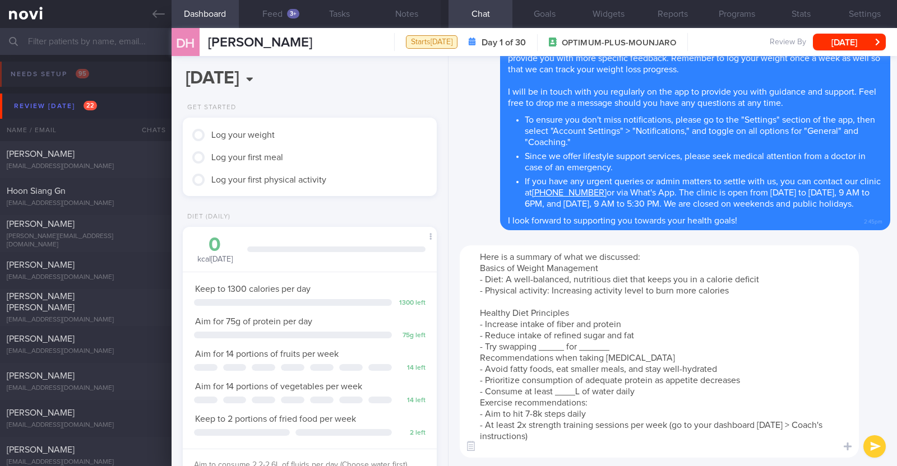
click at [563, 344] on textarea "Here is a summary of what we discussed: Basics of Weight Management - Diet: A w…" at bounding box center [659, 352] width 399 height 212
click at [612, 348] on textarea "Here is a summary of what we discussed: Basics of [MEDICAL_DATA] - Diet: A well…" at bounding box center [659, 352] width 399 height 212
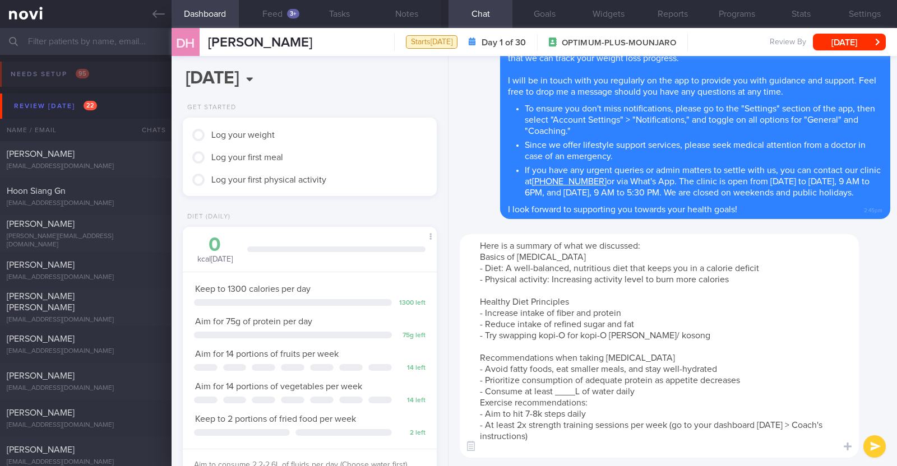
drag, startPoint x: 648, startPoint y: 355, endPoint x: 583, endPoint y: 358, distance: 65.1
click at [583, 358] on textarea "Here is a summary of what we discussed: Basics of [MEDICAL_DATA] - Diet: A well…" at bounding box center [659, 346] width 399 height 224
click at [575, 389] on textarea "Here is a summary of what we discussed: Basics of [MEDICAL_DATA] - Diet: A well…" at bounding box center [659, 346] width 399 height 224
paste textarea "2.2-2.6L"
click at [654, 390] on textarea "Here is a summary of what we discussed: Basics of [MEDICAL_DATA] - Diet: A well…" at bounding box center [659, 346] width 399 height 224
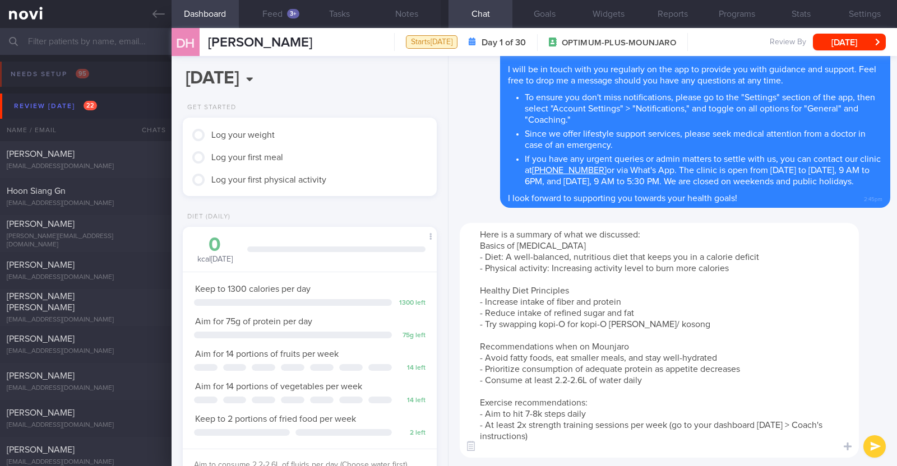
drag, startPoint x: 596, startPoint y: 416, endPoint x: 513, endPoint y: 414, distance: 83.0
click at [513, 414] on textarea "Here is a summary of what we discussed: Basics of [MEDICAL_DATA] - Diet: A well…" at bounding box center [659, 340] width 399 height 235
type textarea "Here is a summary of what we discussed: Basics of [MEDICAL_DATA] - Diet: A well…"
click at [871, 439] on button "submit" at bounding box center [874, 447] width 22 height 22
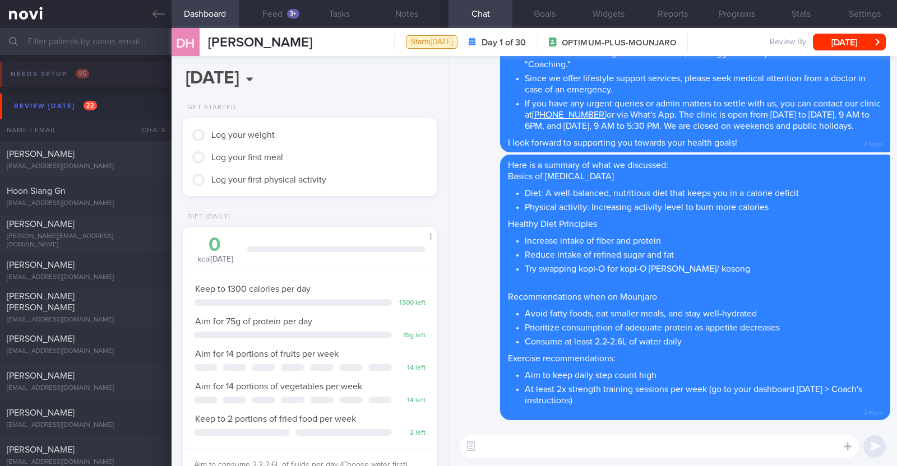
click at [562, 457] on textarea at bounding box center [659, 447] width 399 height 22
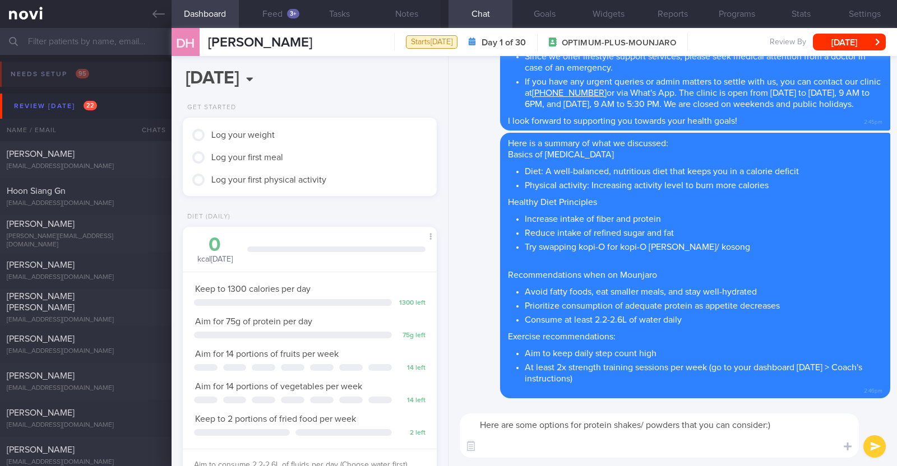
paste textarea "*Liquid shakes* [Ensure max protein]([URL][DOMAIN_NAME]) 150kcal 30g protein 6g…"
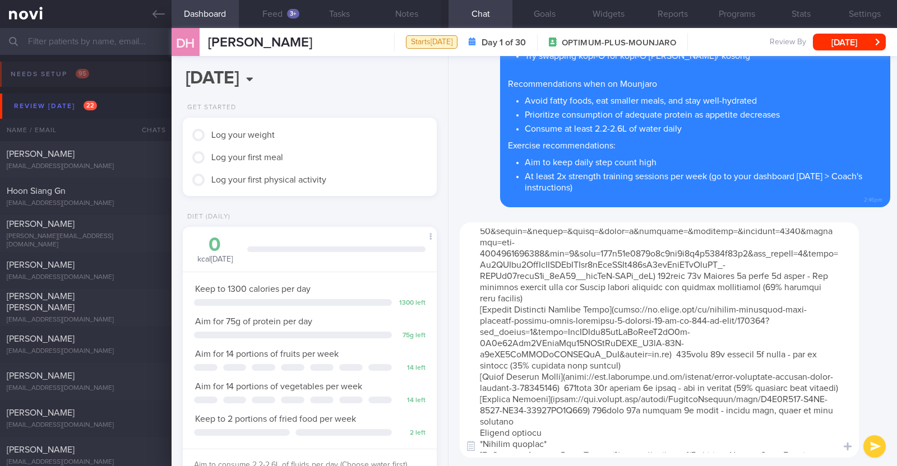
scroll to position [210, 0]
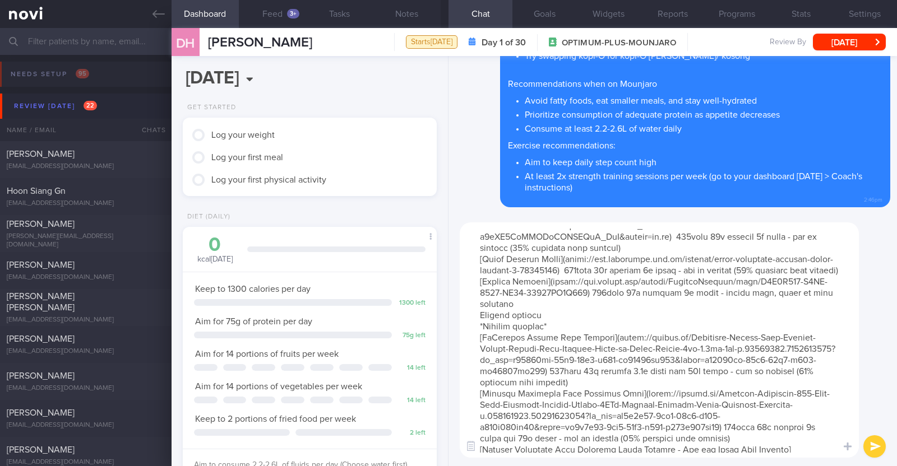
drag, startPoint x: 544, startPoint y: 335, endPoint x: 474, endPoint y: 335, distance: 70.1
click at [474, 335] on textarea at bounding box center [659, 340] width 399 height 235
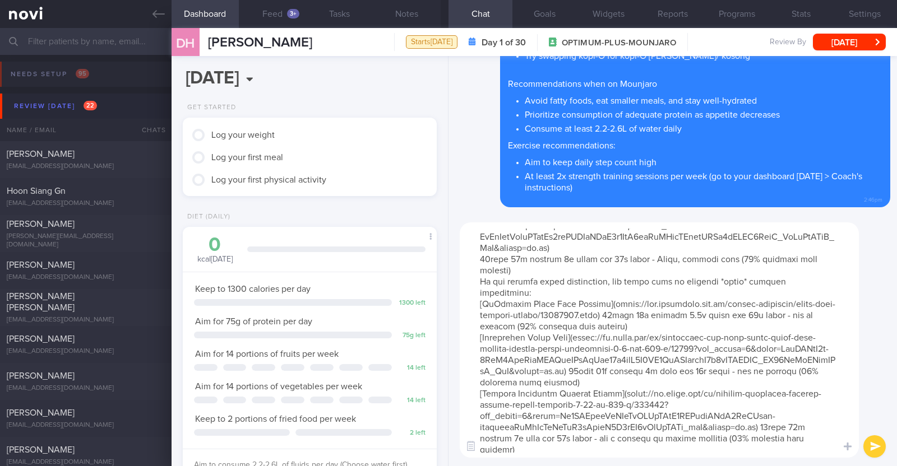
scroll to position [851, 0]
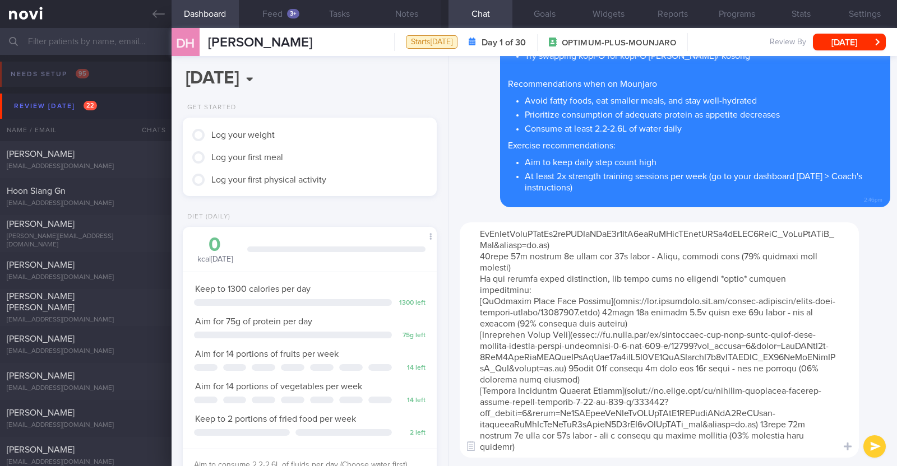
type textarea "Here are some options for protein shakes/ powders that you can consider:) *Liqu…"
click at [870, 448] on button "submit" at bounding box center [874, 447] width 22 height 22
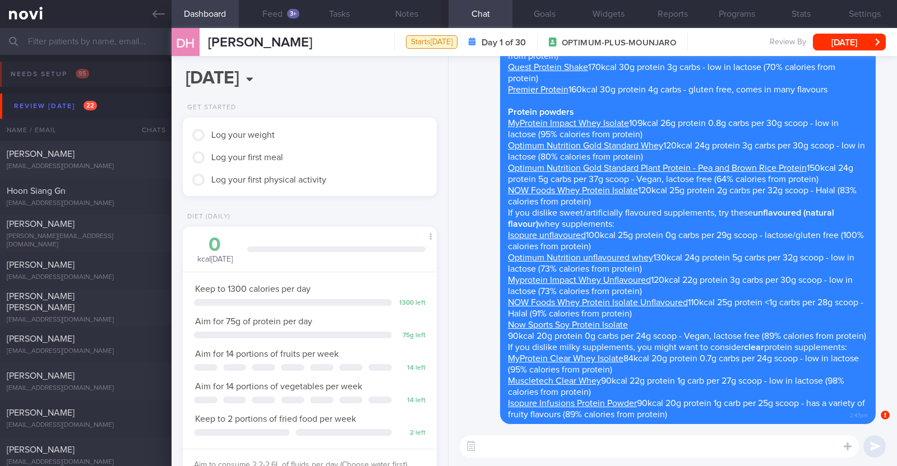
scroll to position [0, 0]
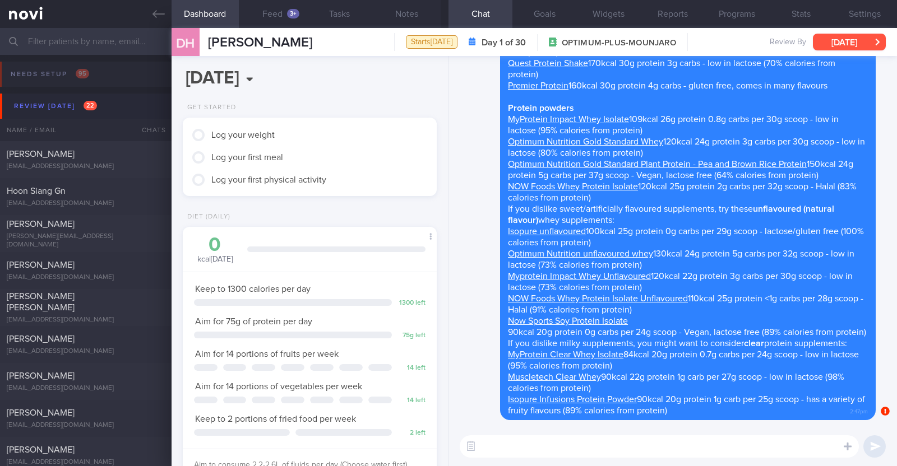
click at [845, 50] on button "[DATE]" at bounding box center [849, 42] width 73 height 17
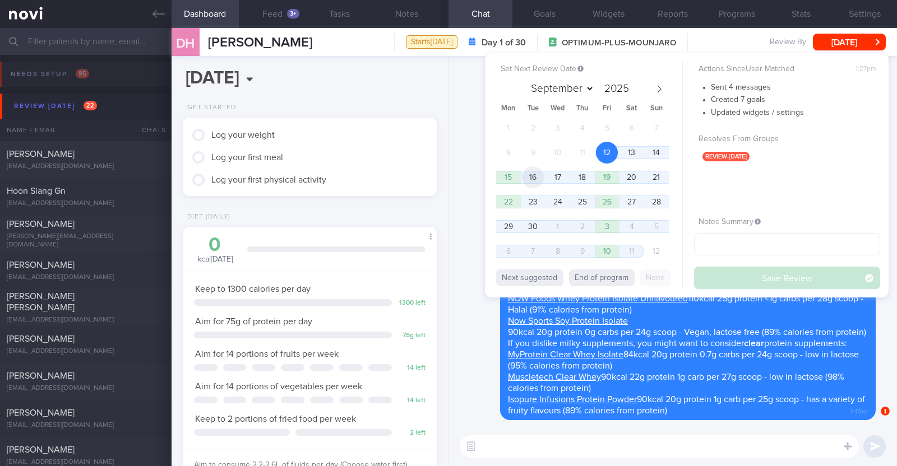
click at [533, 177] on span "16" at bounding box center [533, 177] width 22 height 22
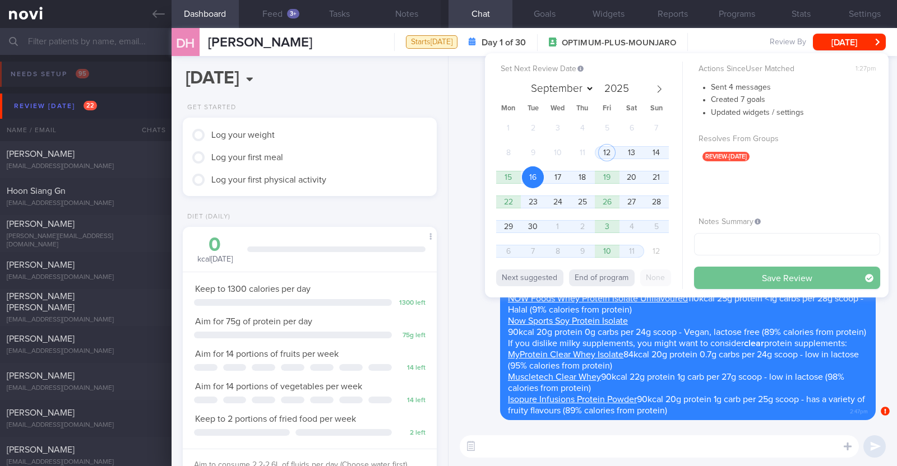
click at [728, 272] on button "Save Review" at bounding box center [787, 278] width 186 height 22
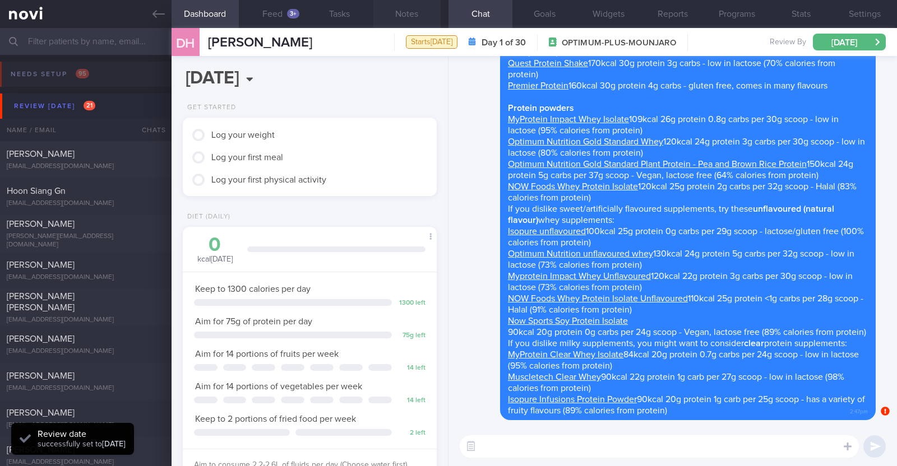
click at [410, 13] on button "Notes" at bounding box center [406, 14] width 67 height 28
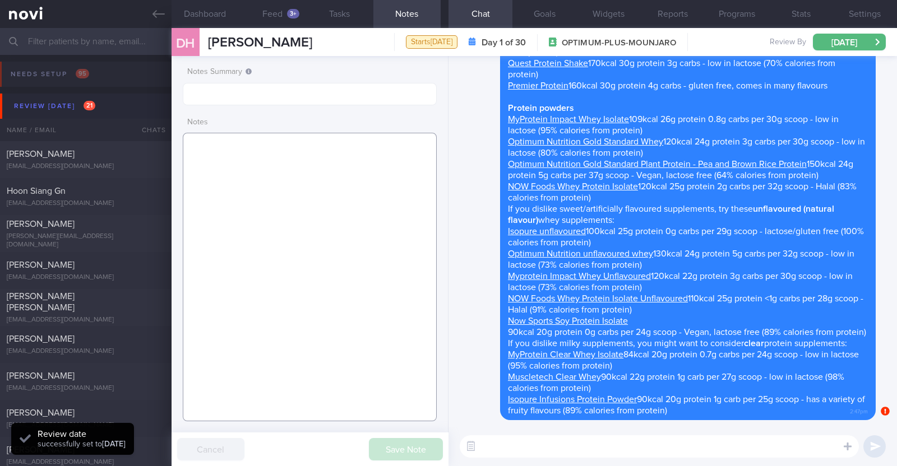
click at [317, 182] on textarea at bounding box center [310, 277] width 254 height 289
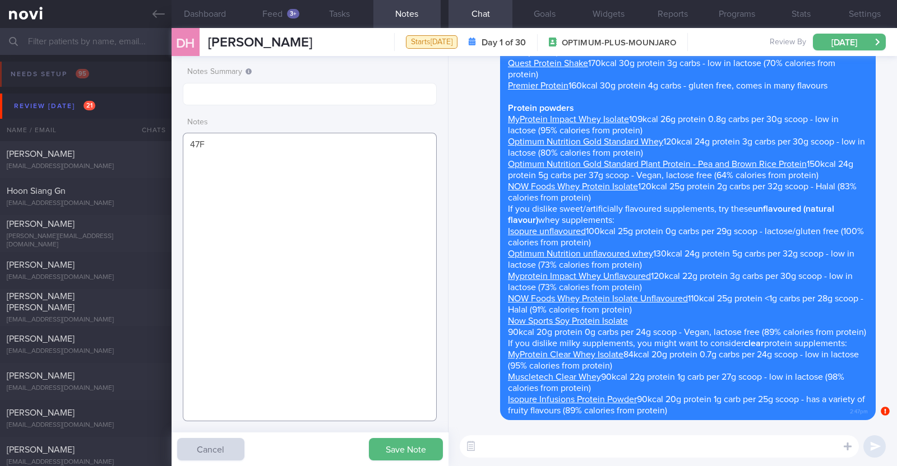
paste textarea "Comorbidities [MEDICAL_DATA] [MEDICAL_DATA] Vit D Deficiency [MEDICAL_DATA] / […"
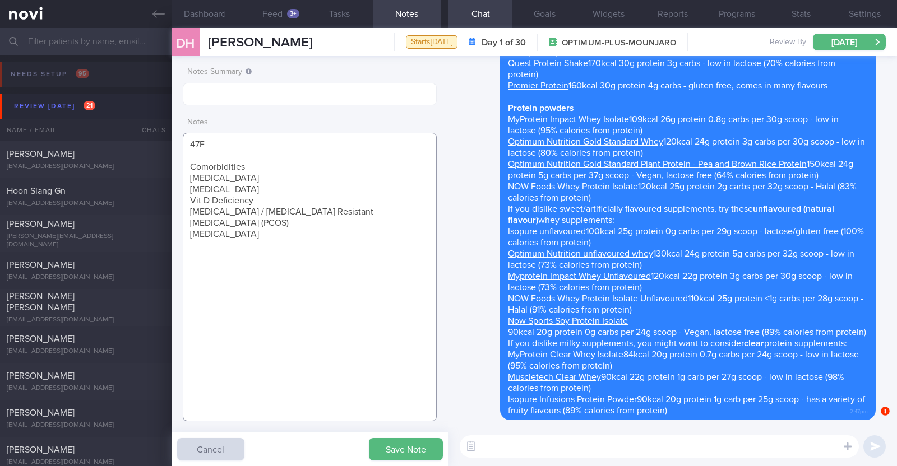
click at [243, 165] on textarea "47F Comorbidities [MEDICAL_DATA] [MEDICAL_DATA] Vit D Deficiency [MEDICAL_DATA]…" at bounding box center [310, 277] width 254 height 289
drag, startPoint x: 261, startPoint y: 175, endPoint x: 188, endPoint y: 179, distance: 73.0
click at [188, 179] on textarea "47F Comorbidities: [MEDICAL_DATA] [MEDICAL_DATA] Vit D Deficiency [MEDICAL_DATA…" at bounding box center [310, 277] width 254 height 289
click at [217, 234] on textarea "47F Comorbidities: HLD [MEDICAL_DATA] Vit D Deficiency [MEDICAL_DATA] / [MEDICA…" at bounding box center [310, 277] width 254 height 289
paste textarea "Mounjaro 2.5mg"
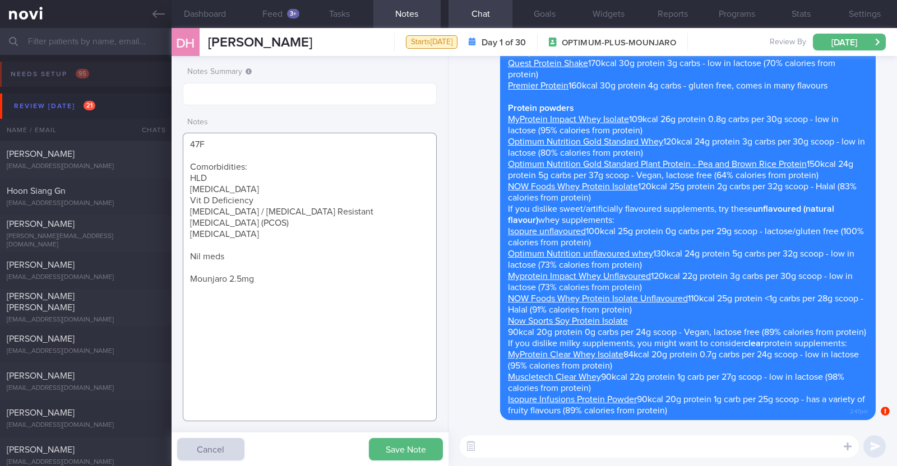
paste textarea "Brisk walking twice a week (60min) Pilates once a week (60min)"
click at [212, 297] on textarea "47F Comorbidities: HLD [MEDICAL_DATA] Vit D Deficiency [MEDICAL_DATA] / [MEDICA…" at bounding box center [310, 277] width 254 height 289
type textarea "47F Comorbidities: HLD [MEDICAL_DATA] Vit D Deficiency [MEDICAL_DATA] / [MEDICA…"
click at [399, 446] on button "Save Note" at bounding box center [406, 449] width 74 height 22
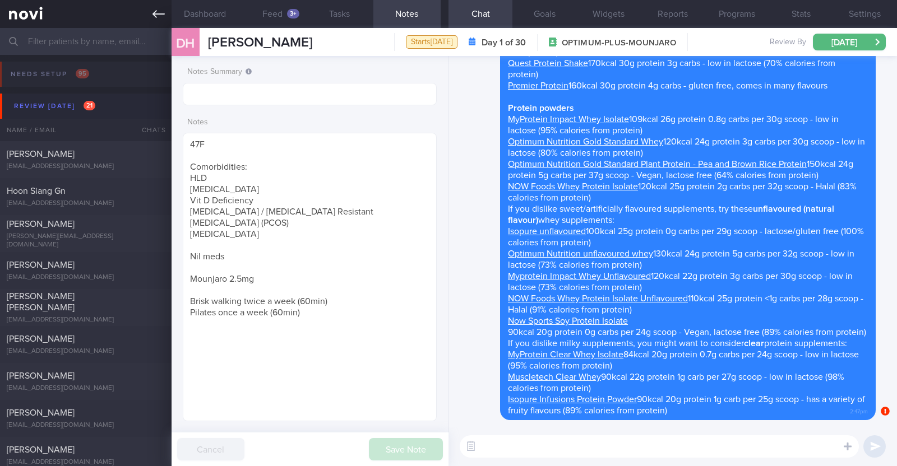
click at [165, 10] on link at bounding box center [86, 14] width 172 height 28
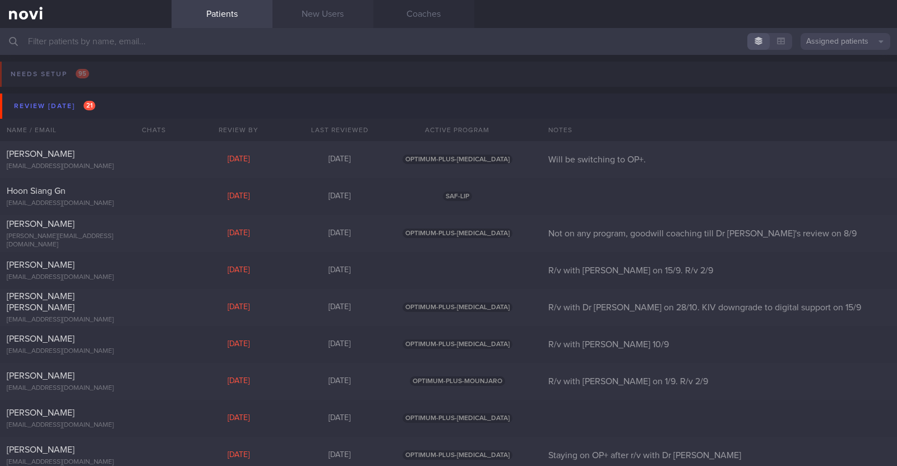
click at [296, 11] on link "New Users" at bounding box center [322, 14] width 101 height 28
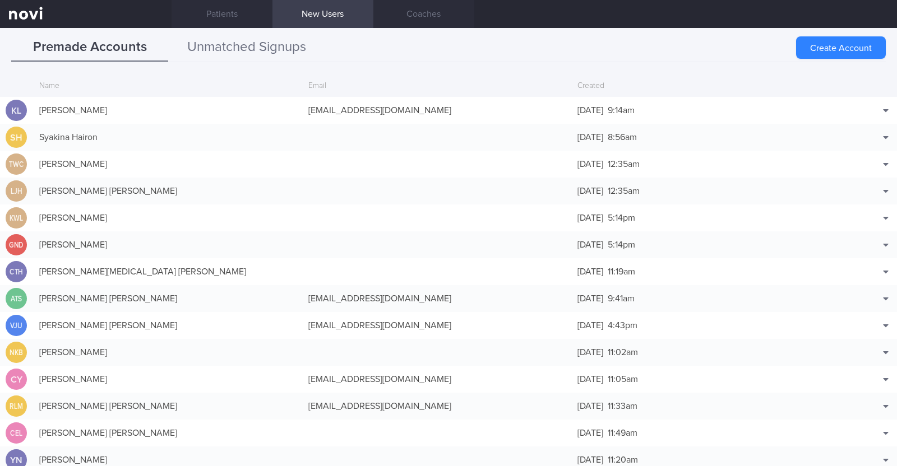
click at [249, 48] on button "Unmatched Signups" at bounding box center [246, 48] width 157 height 28
